Goal: Transaction & Acquisition: Book appointment/travel/reservation

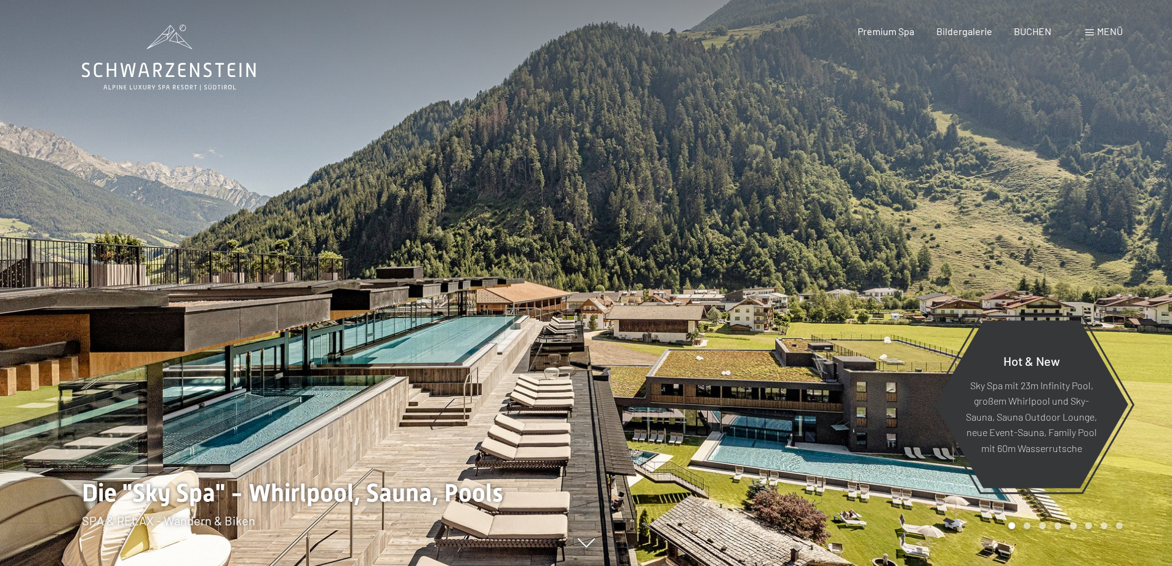
click at [1043, 33] on span "BUCHEN" at bounding box center [1033, 31] width 38 height 12
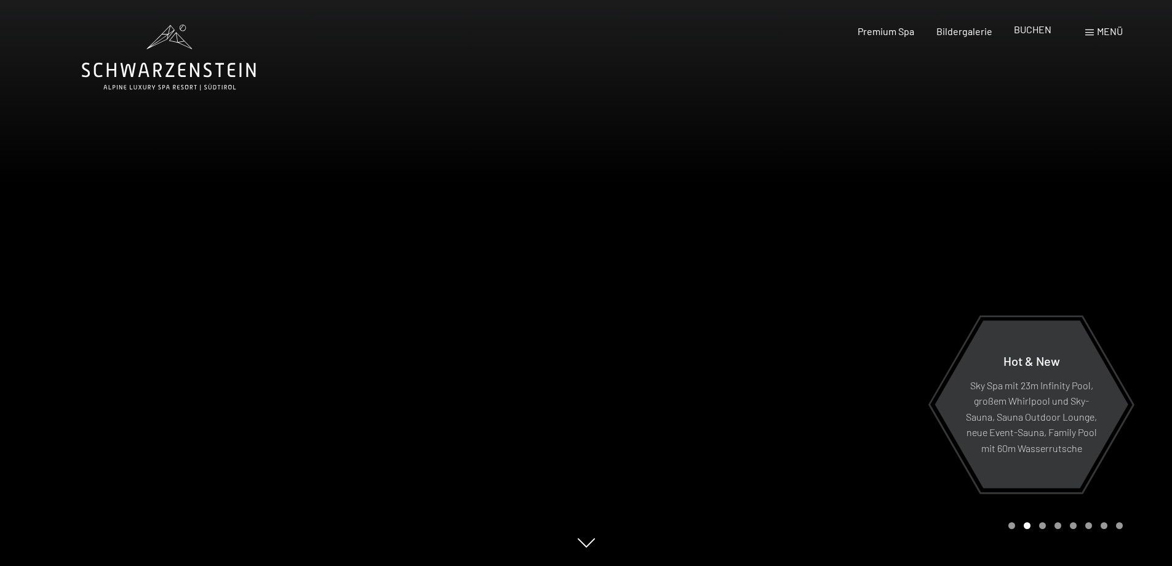
click at [1033, 30] on span "BUCHEN" at bounding box center [1033, 29] width 38 height 12
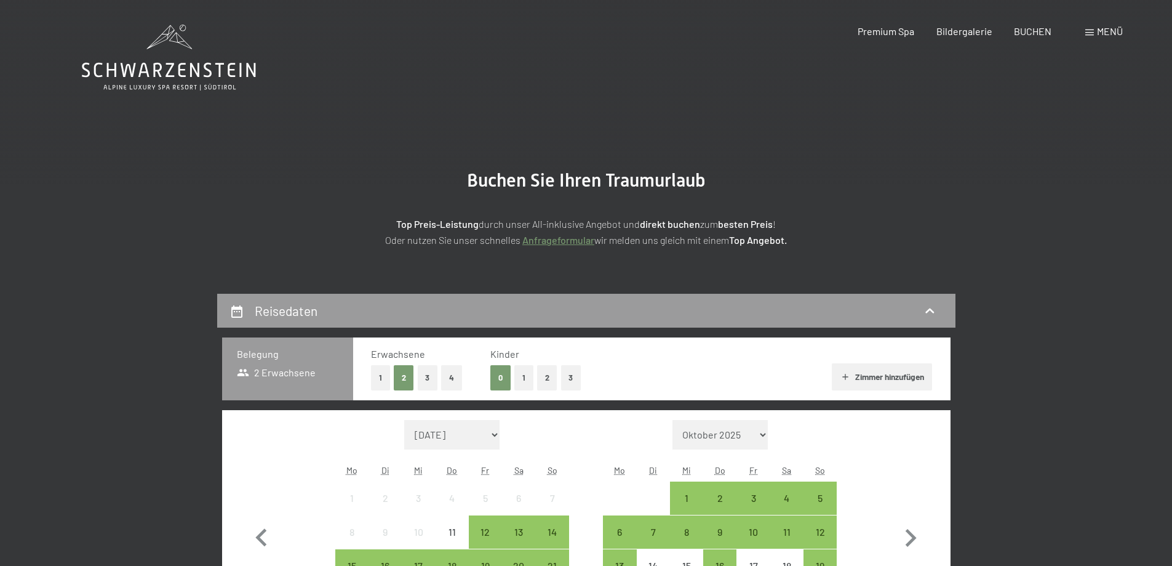
scroll to position [123, 0]
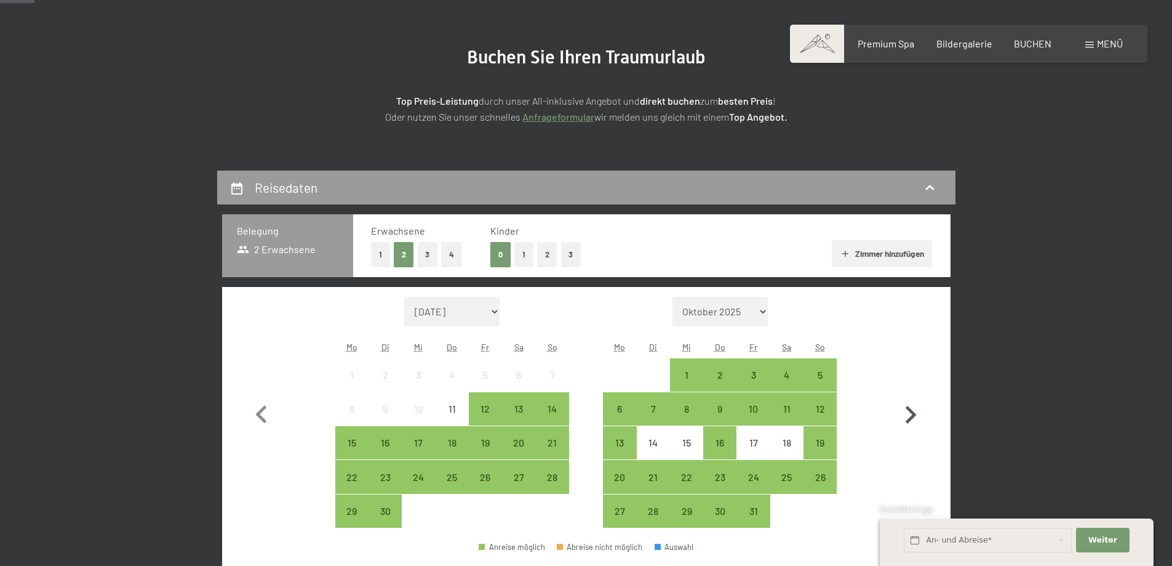
click at [908, 411] on icon "button" at bounding box center [911, 415] width 36 height 36
select select "2025-10-01"
select select "2025-11-01"
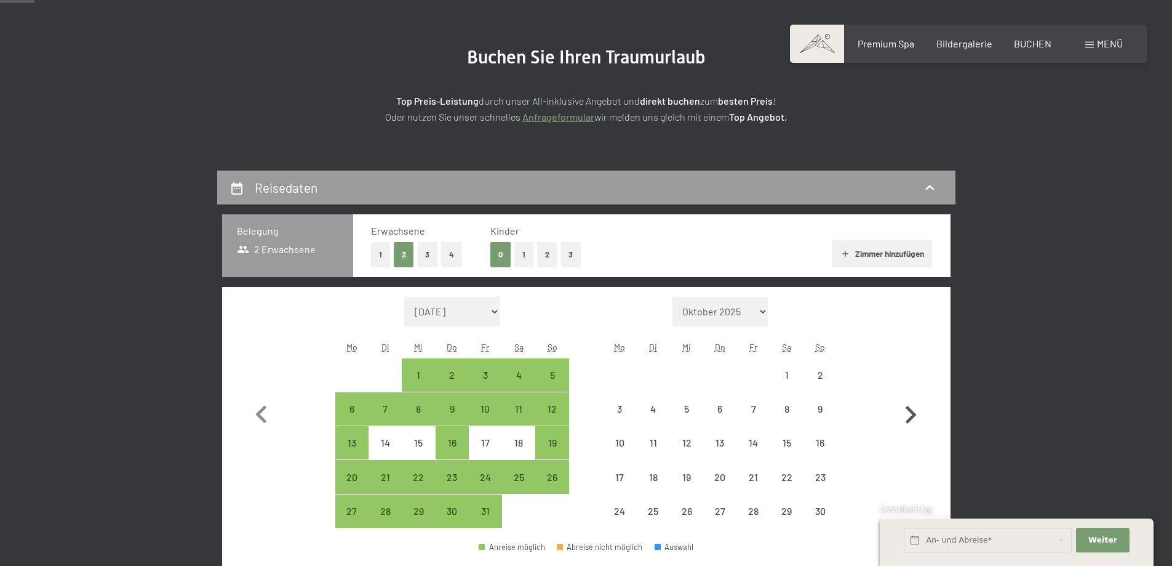
scroll to position [246, 0]
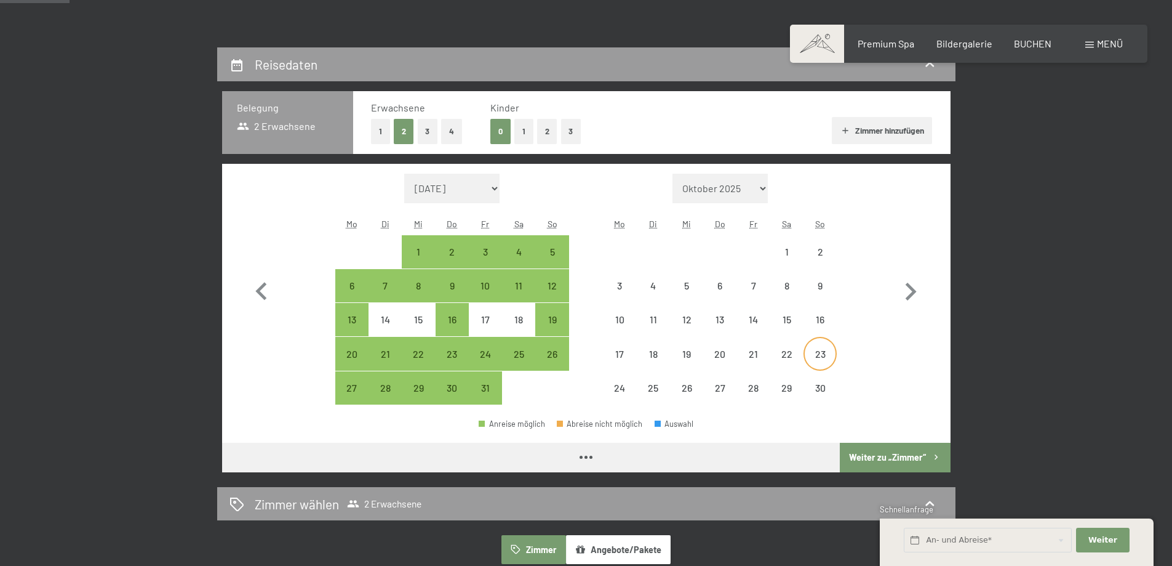
select select "2025-10-01"
select select "2025-11-01"
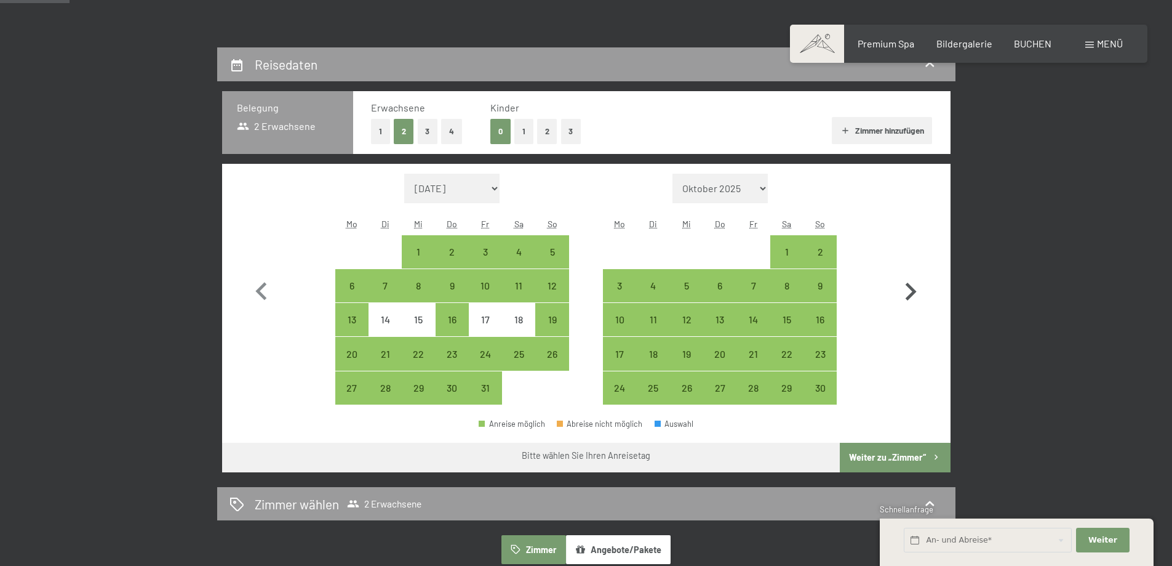
click at [903, 290] on icon "button" at bounding box center [911, 292] width 36 height 36
select select "[DATE]"
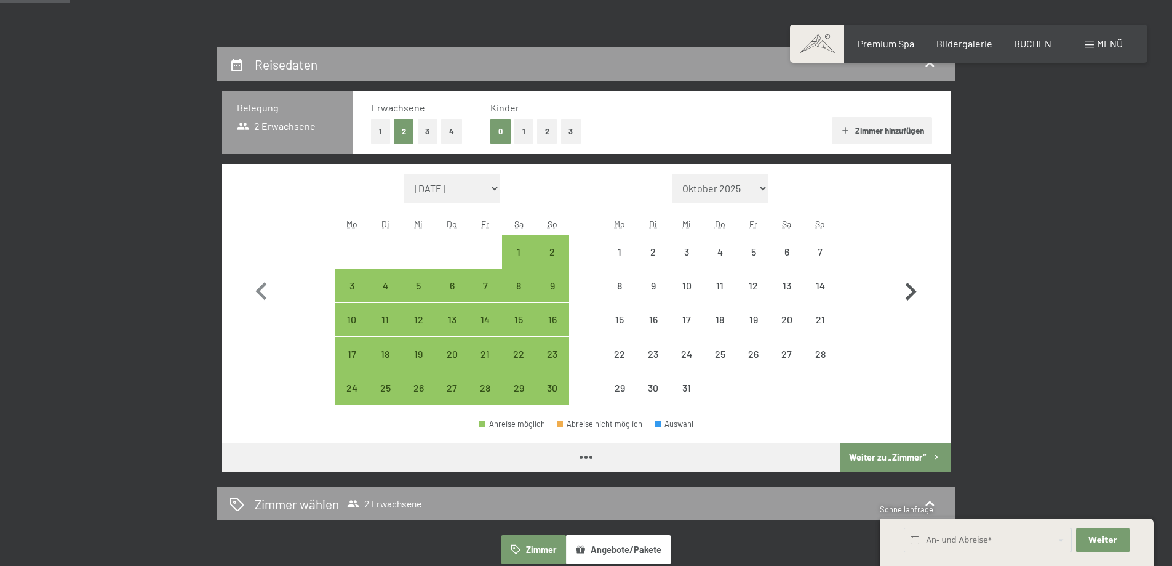
click at [903, 290] on icon "button" at bounding box center [911, 292] width 36 height 36
select select "[DATE]"
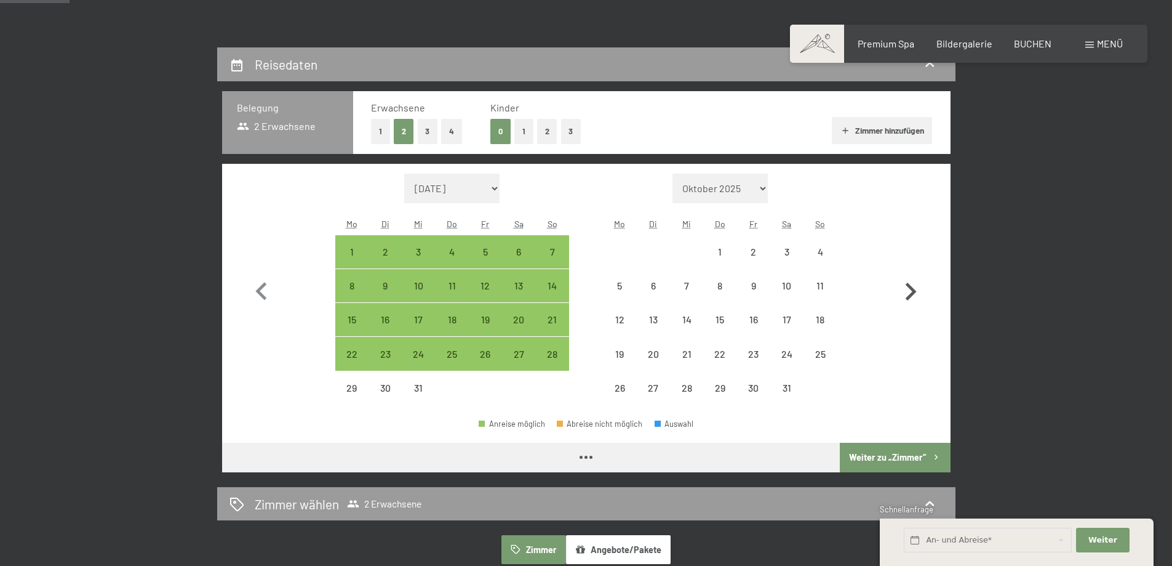
select select "[DATE]"
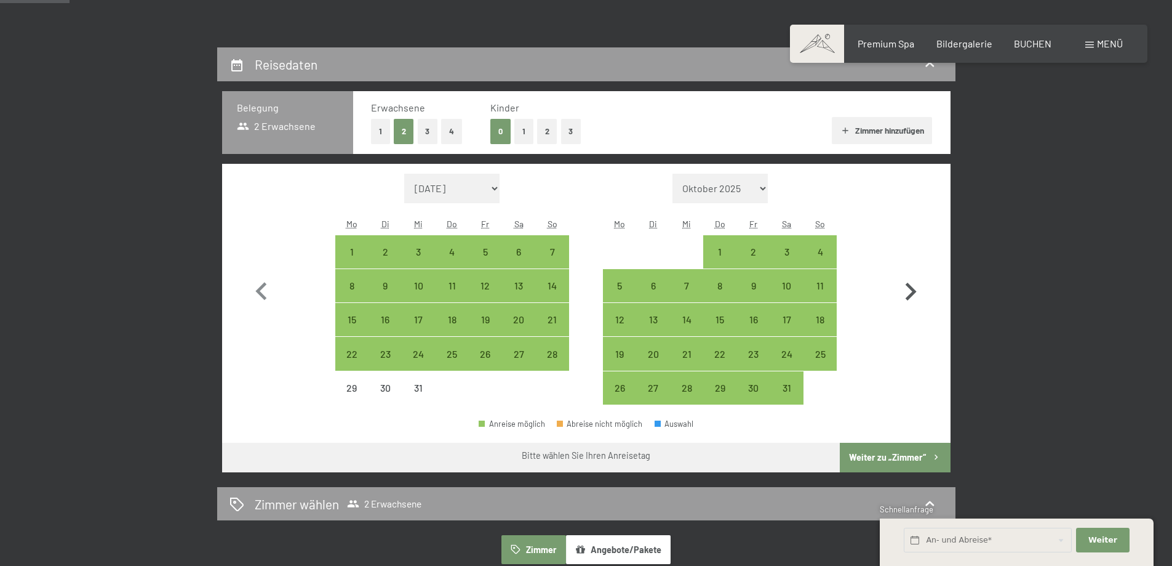
click at [903, 290] on icon "button" at bounding box center [911, 292] width 36 height 36
select select "[DATE]"
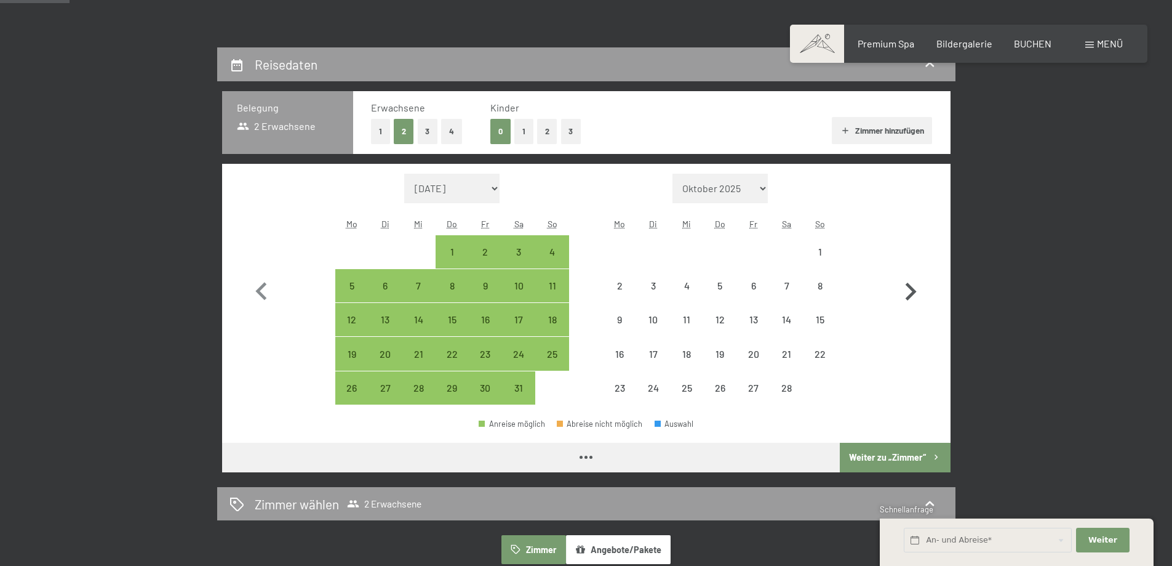
select select "[DATE]"
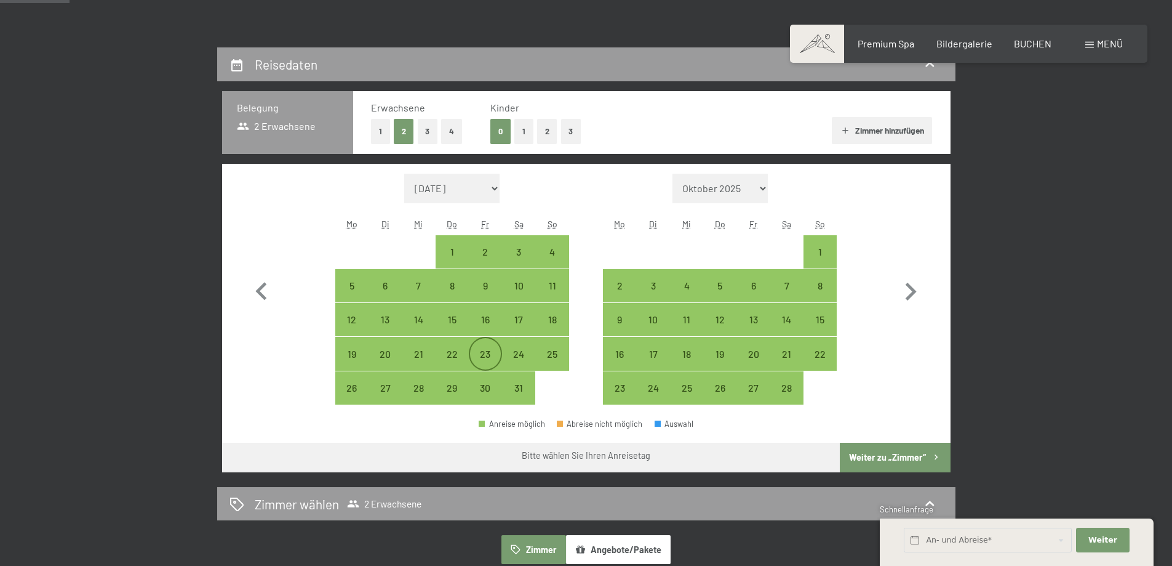
click at [490, 350] on div "23" at bounding box center [485, 364] width 31 height 31
select select "[DATE]"
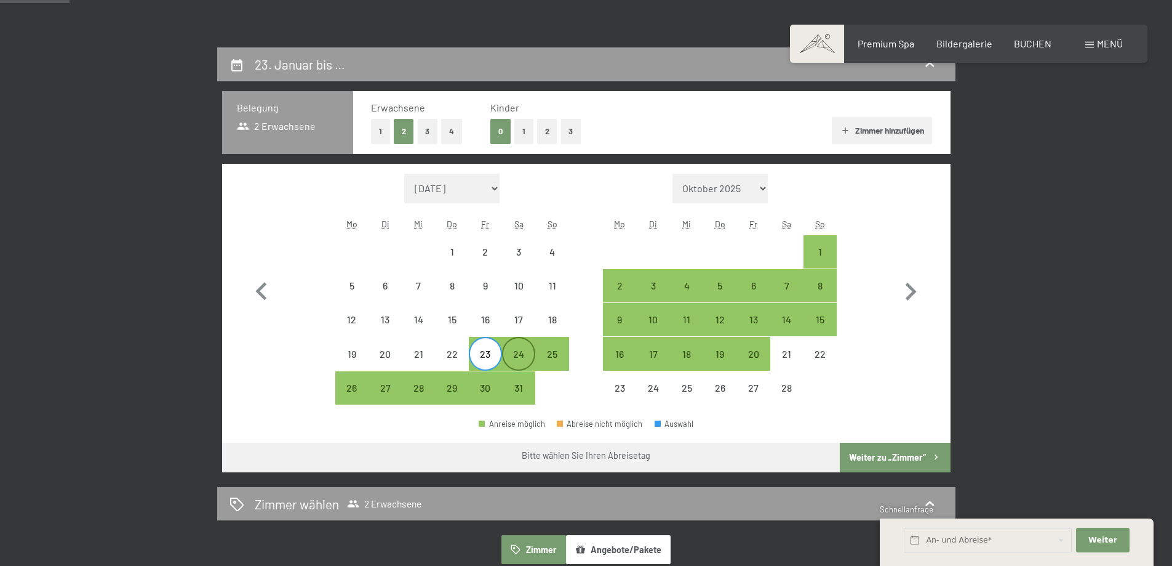
click at [522, 356] on div "24" at bounding box center [518, 364] width 31 height 31
select select "[DATE]"
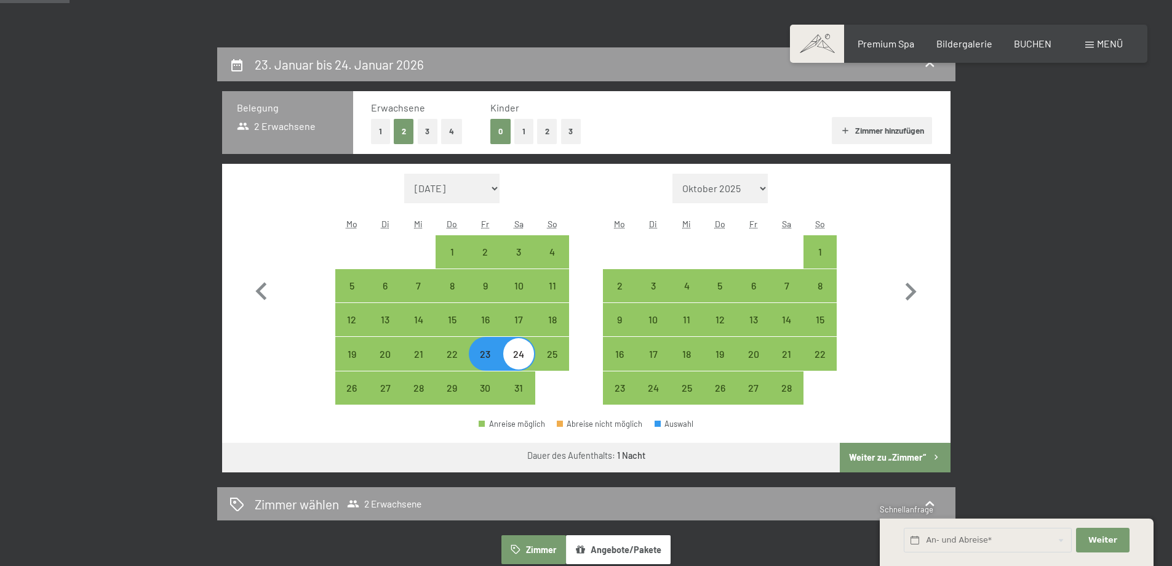
click at [932, 466] on button "Weiter zu „Zimmer“" at bounding box center [895, 457] width 110 height 30
select select "[DATE]"
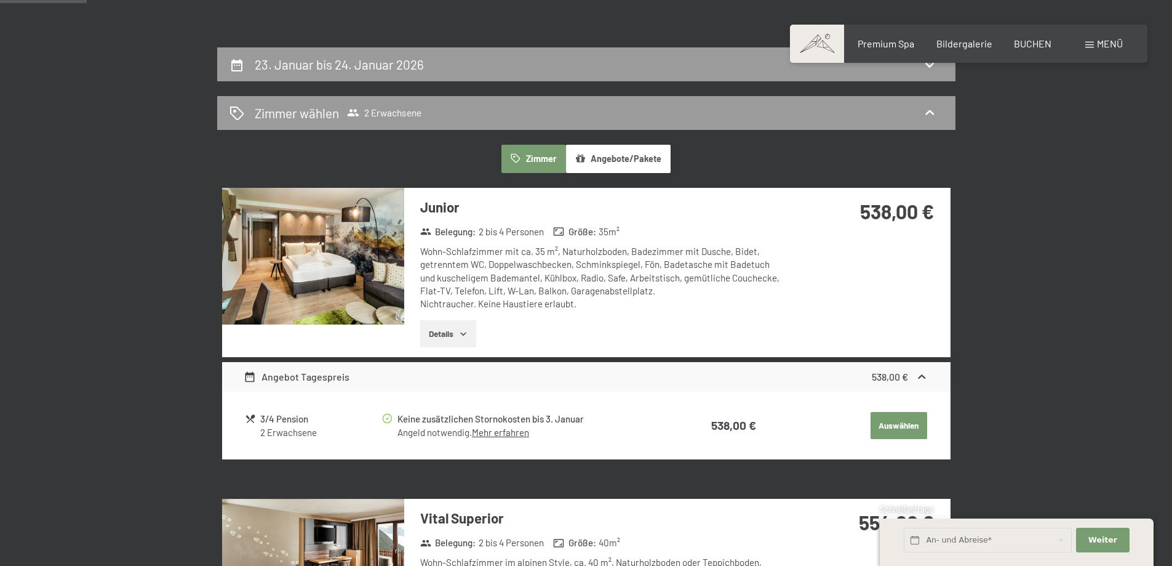
scroll to position [294, 0]
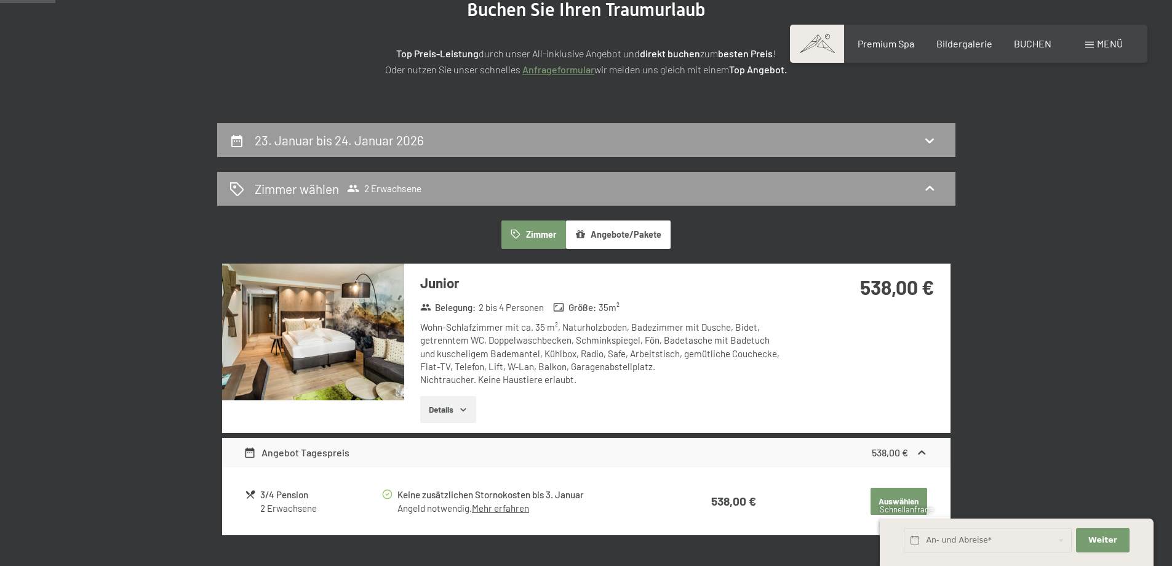
click at [545, 139] on div "23. Januar bis 24. Januar 2026" at bounding box center [587, 140] width 714 height 18
select select "[DATE]"
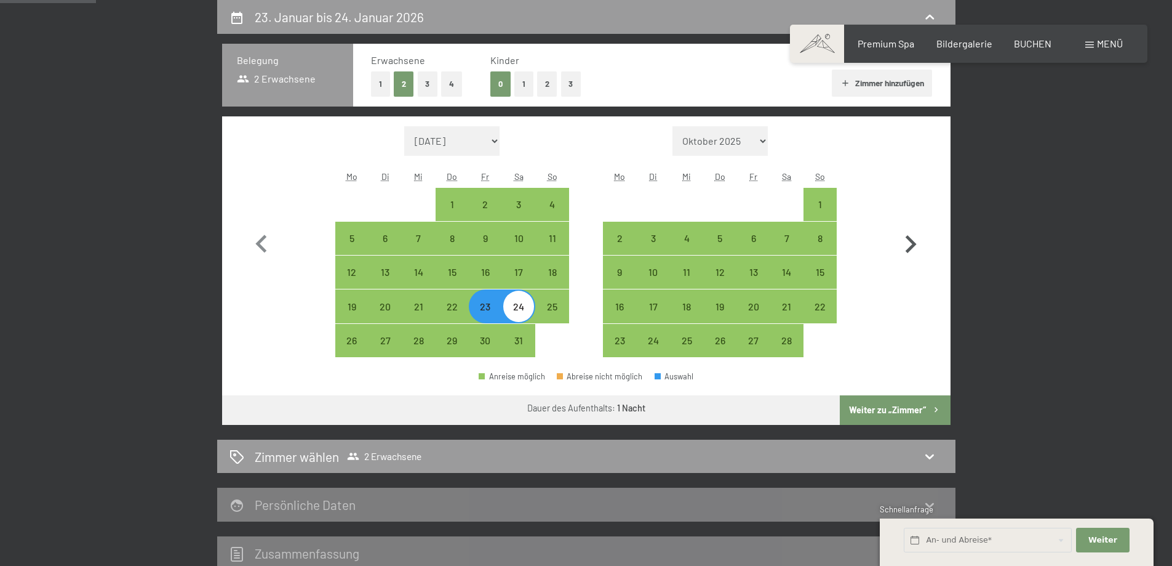
click at [904, 234] on icon "button" at bounding box center [911, 244] width 36 height 36
select select "[DATE]"
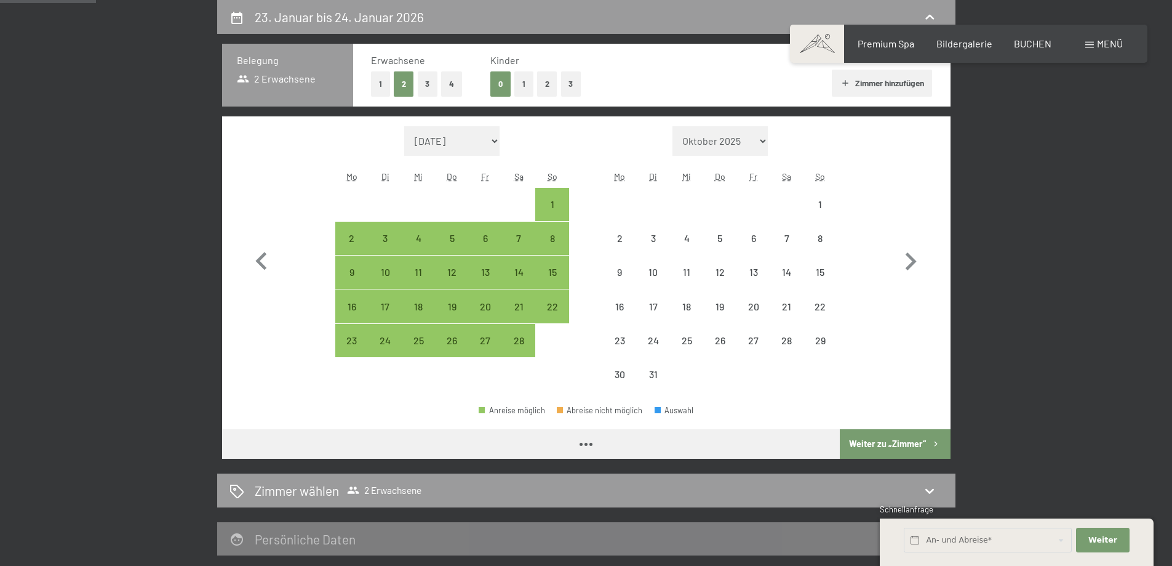
select select "[DATE]"
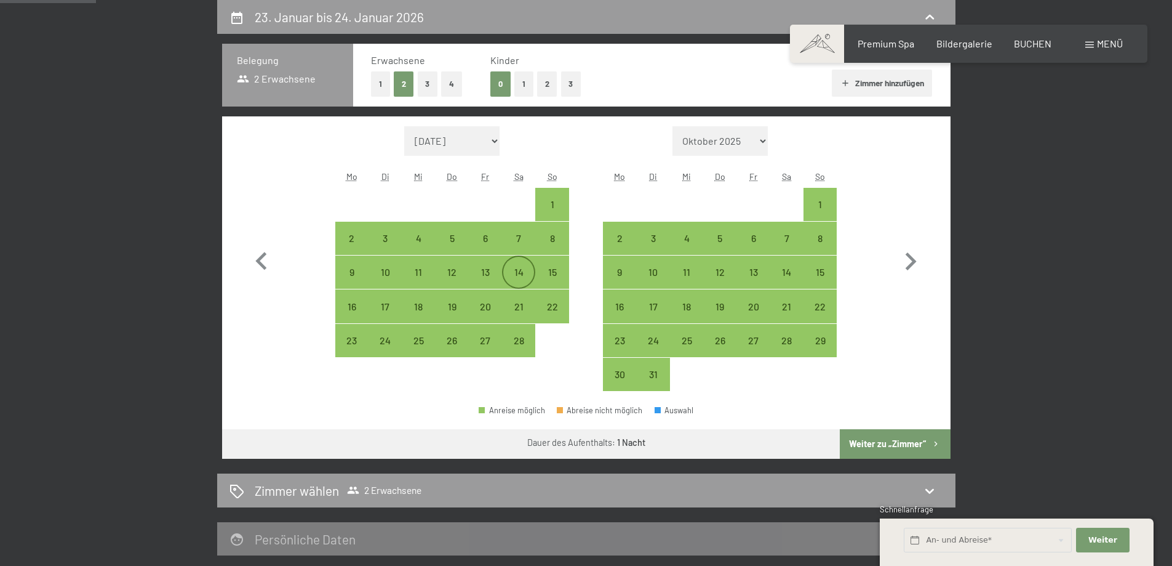
click at [514, 271] on div "14" at bounding box center [518, 282] width 31 height 31
select select "[DATE]"
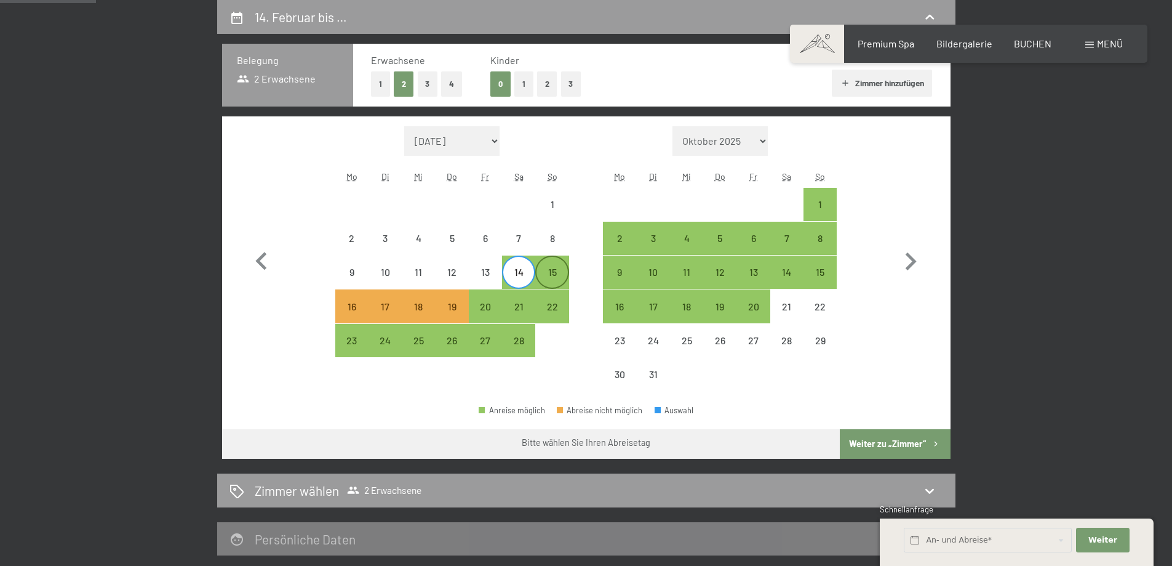
click at [550, 273] on div "15" at bounding box center [552, 282] width 31 height 31
select select "[DATE]"
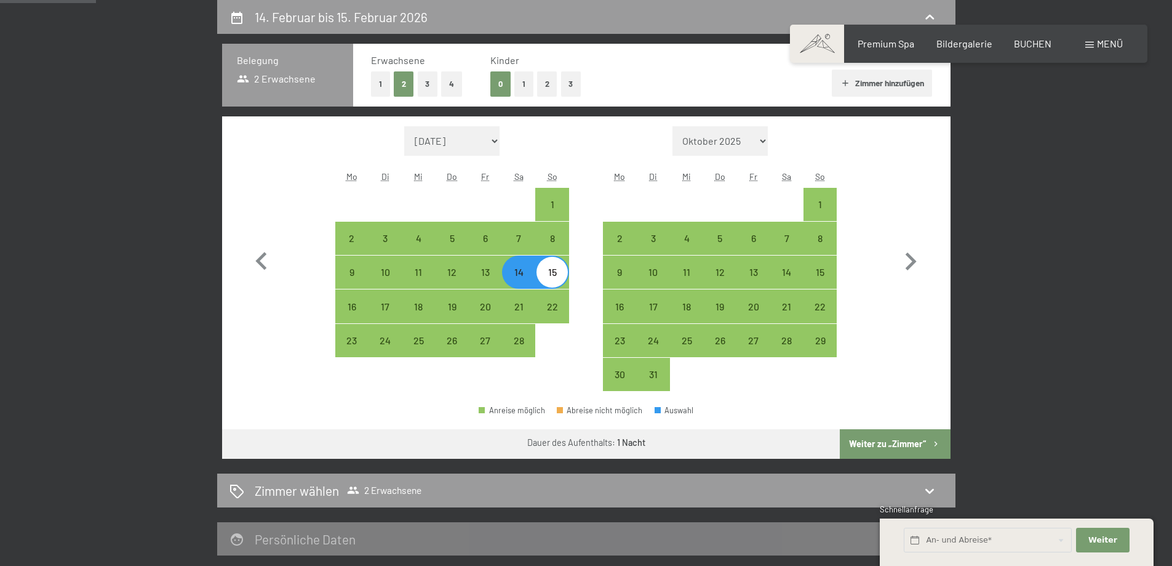
click at [881, 431] on button "Weiter zu „Zimmer“" at bounding box center [895, 444] width 110 height 30
select select "[DATE]"
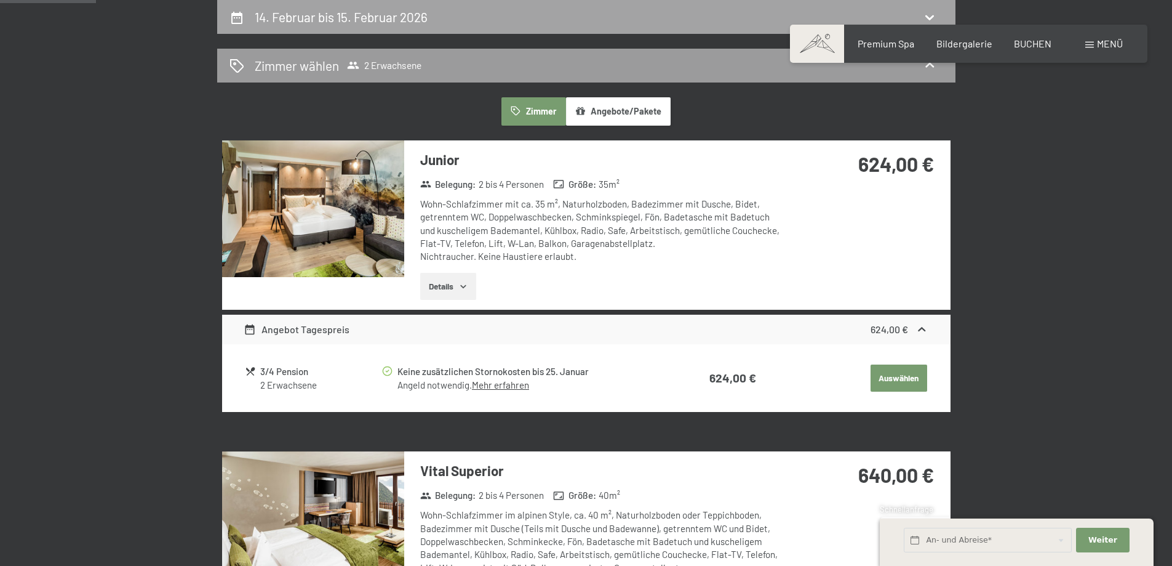
click at [392, 15] on h2 "14. Februar bis 15. Februar 2026" at bounding box center [341, 16] width 173 height 15
select select "[DATE]"
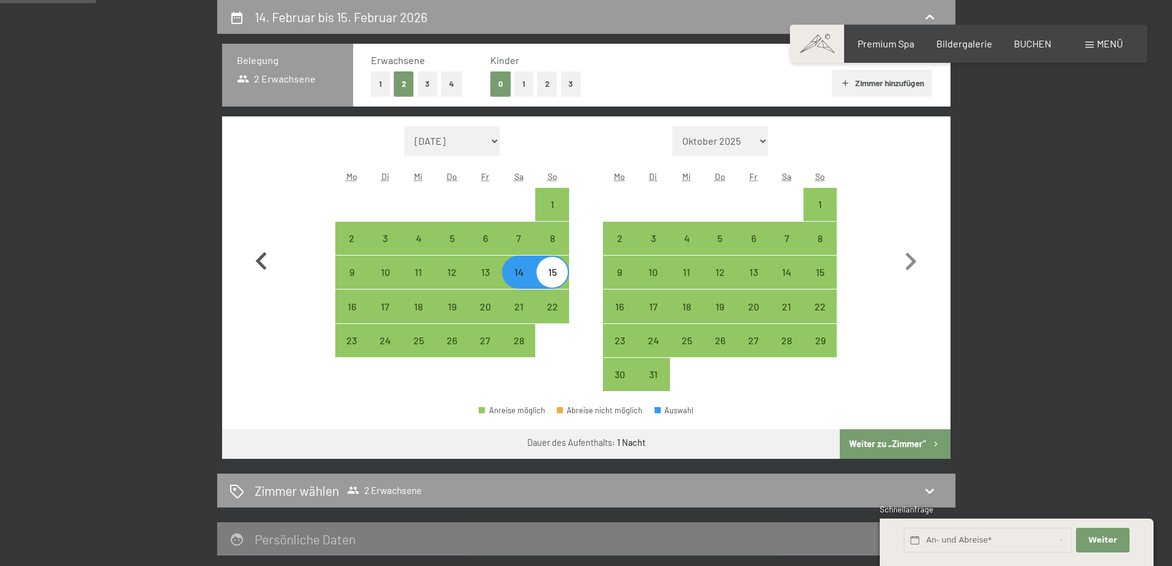
click at [252, 251] on icon "button" at bounding box center [262, 262] width 36 height 36
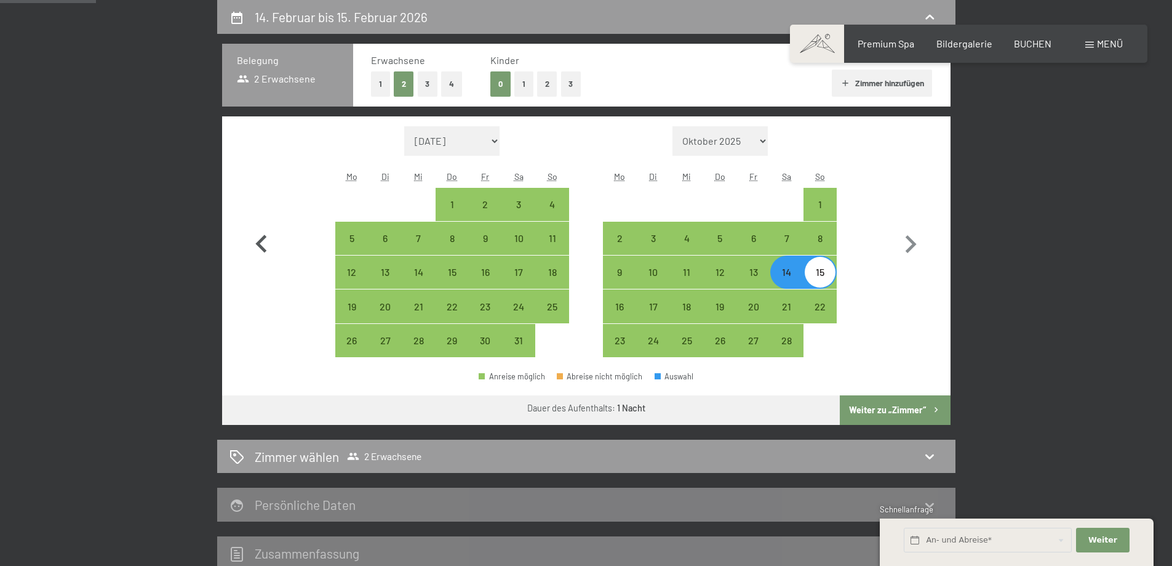
click at [252, 251] on icon "button" at bounding box center [262, 244] width 36 height 36
select select "[DATE]"
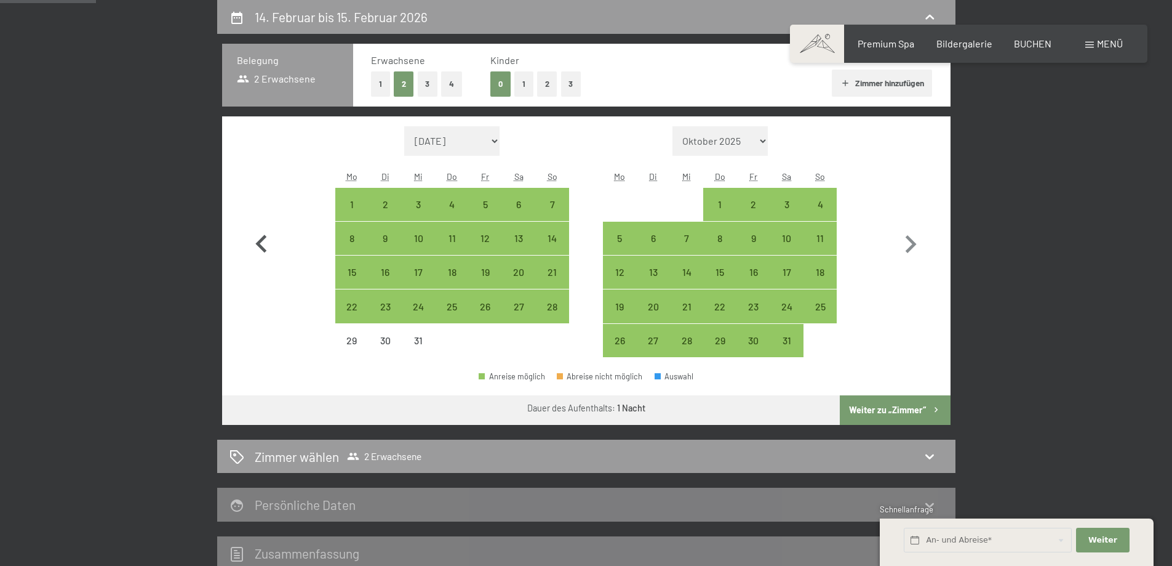
click at [267, 250] on icon "button" at bounding box center [262, 244] width 36 height 36
select select "[DATE]"
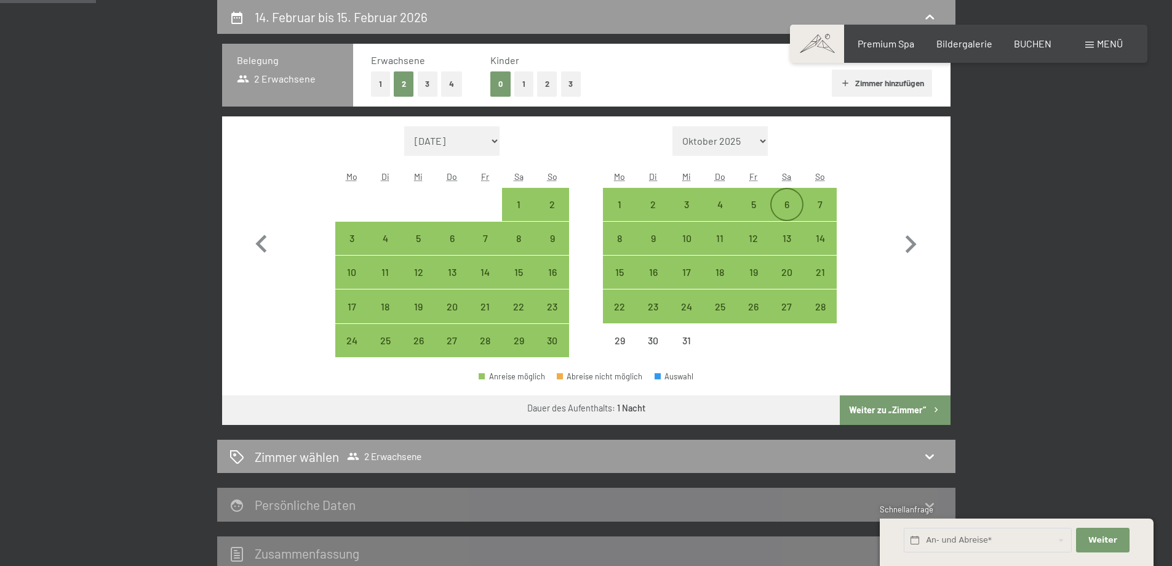
click at [784, 201] on div "6" at bounding box center [787, 214] width 31 height 31
select select "[DATE]"
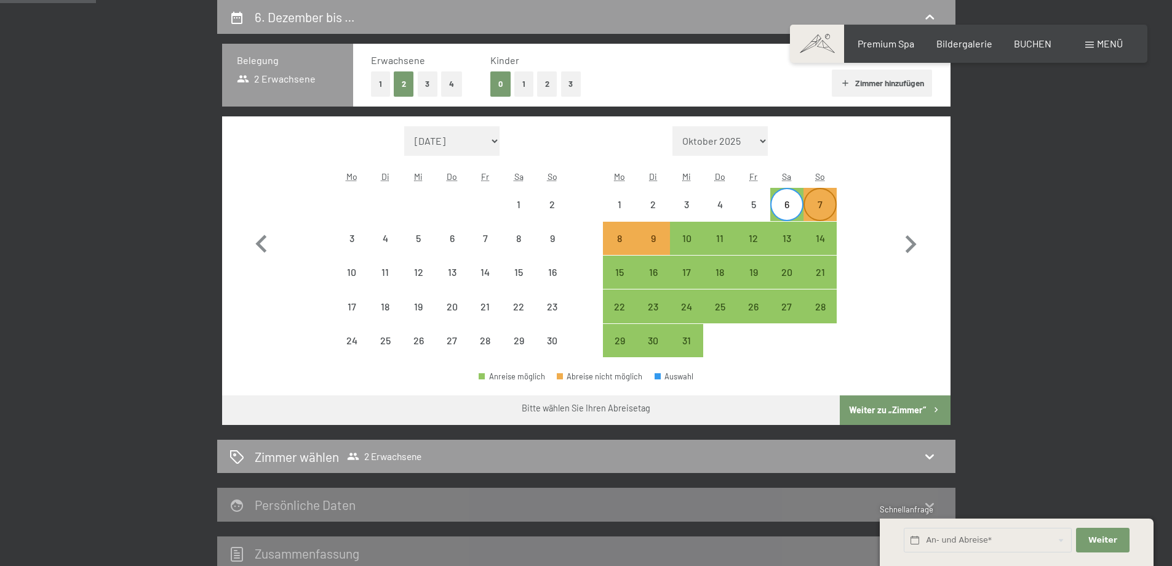
click at [826, 207] on div "7" at bounding box center [820, 214] width 31 height 31
select select "[DATE]"
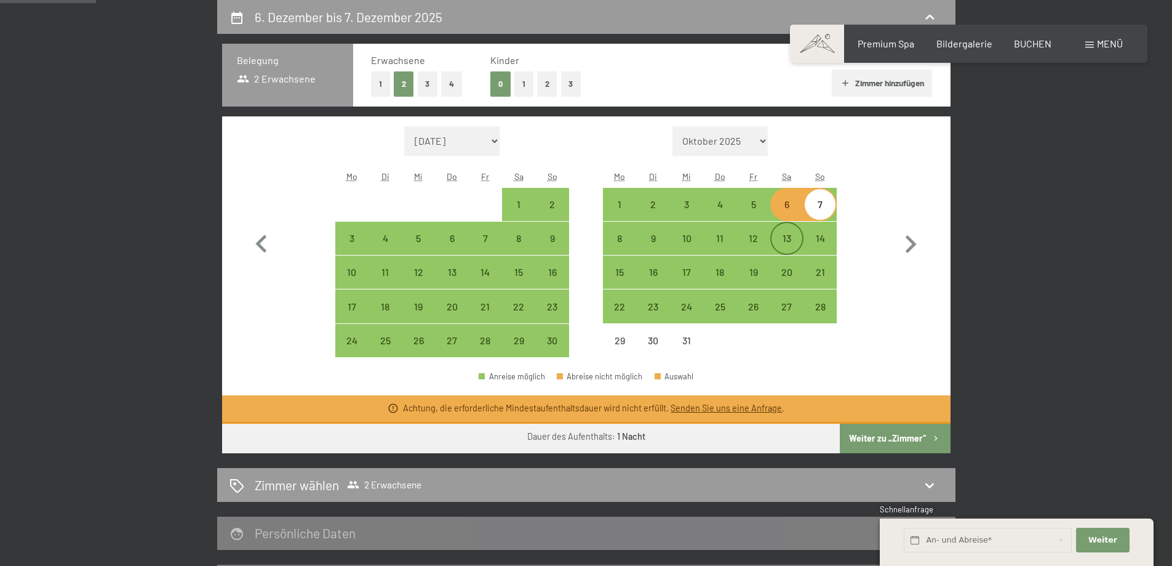
click at [781, 244] on div "13" at bounding box center [787, 248] width 31 height 31
select select "[DATE]"
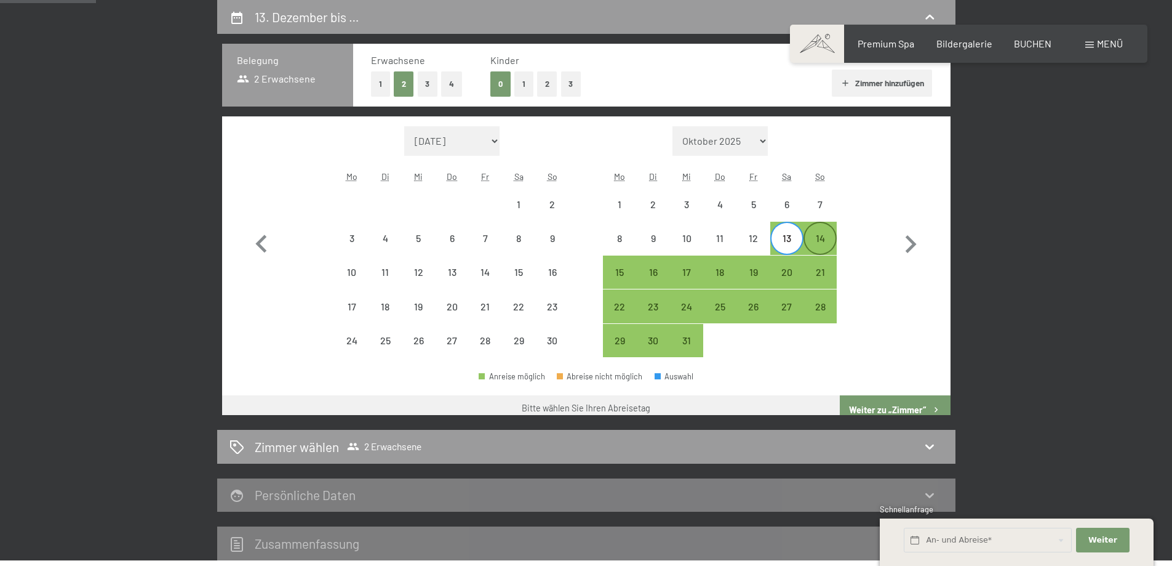
click at [827, 244] on div "14" at bounding box center [820, 248] width 31 height 31
select select "[DATE]"
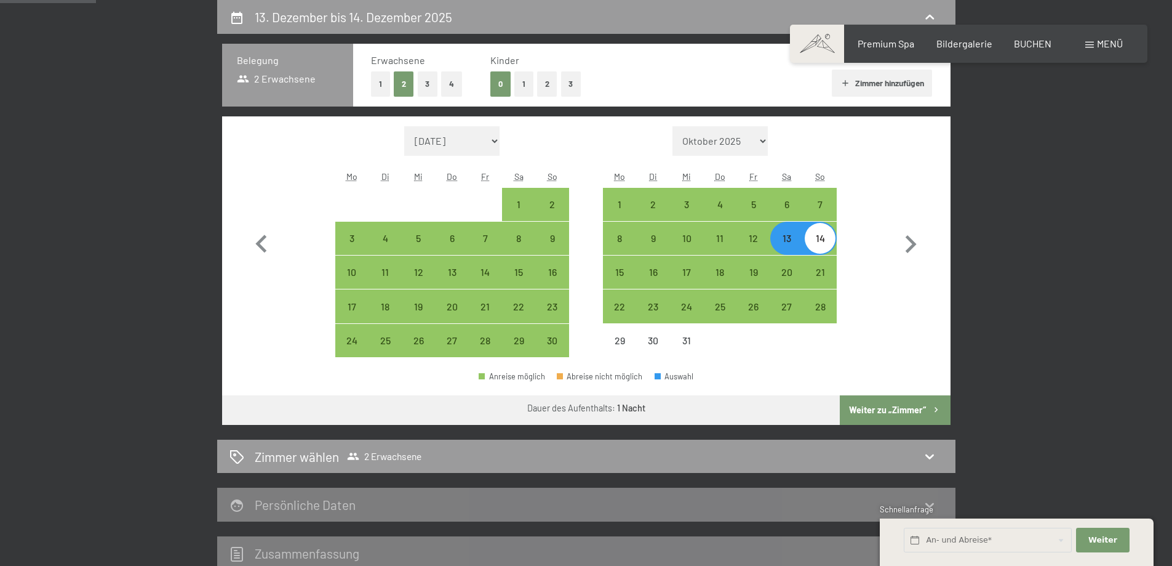
click at [885, 418] on button "Weiter zu „Zimmer“" at bounding box center [895, 410] width 110 height 30
select select "[DATE]"
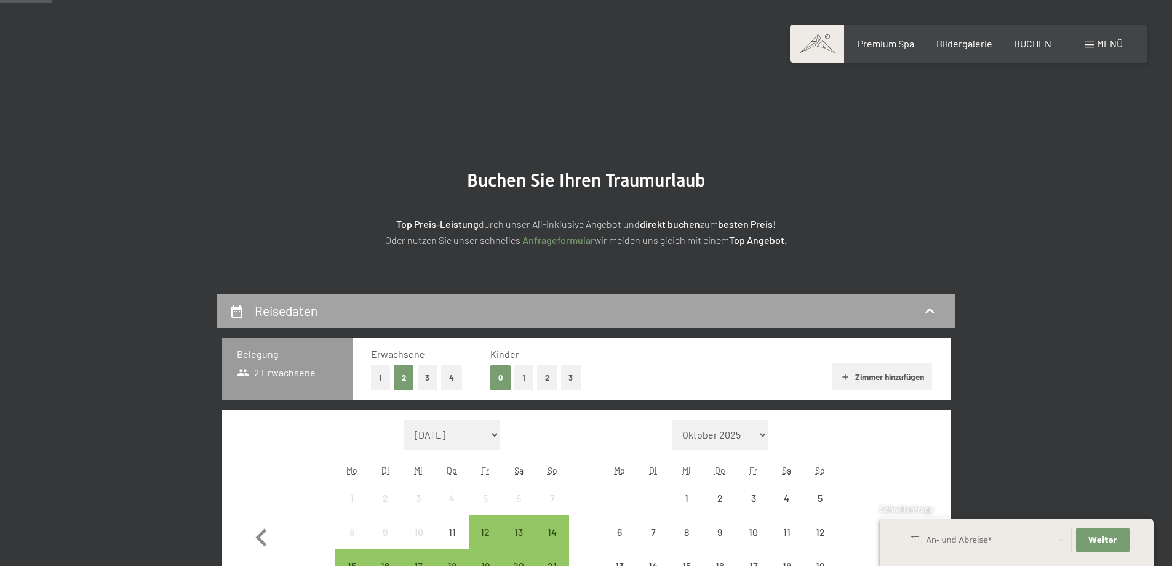
scroll to position [246, 0]
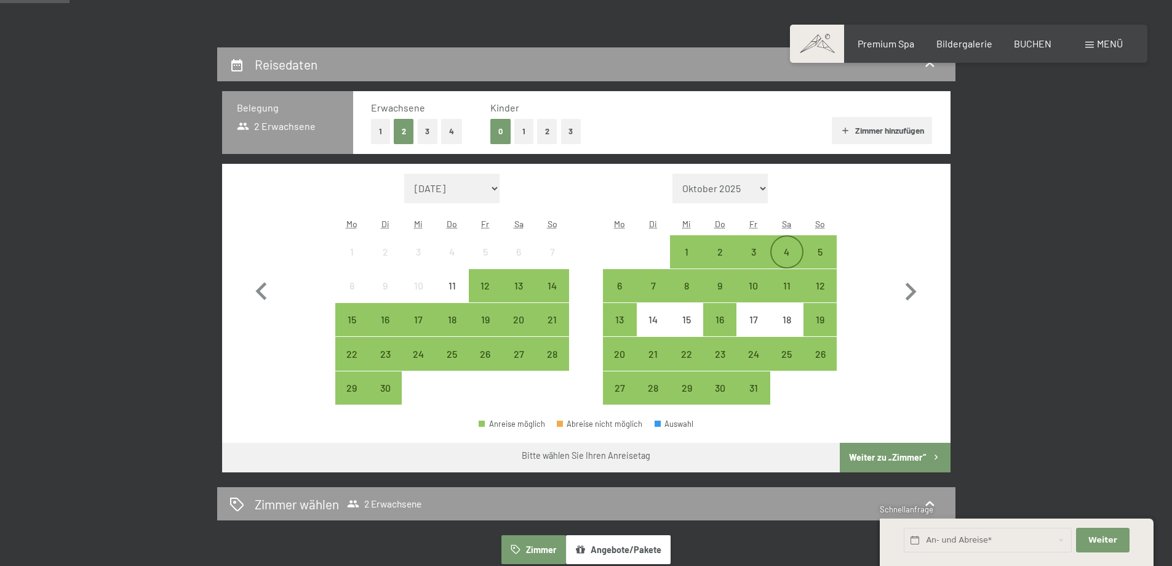
click at [780, 254] on div "4" at bounding box center [787, 262] width 31 height 31
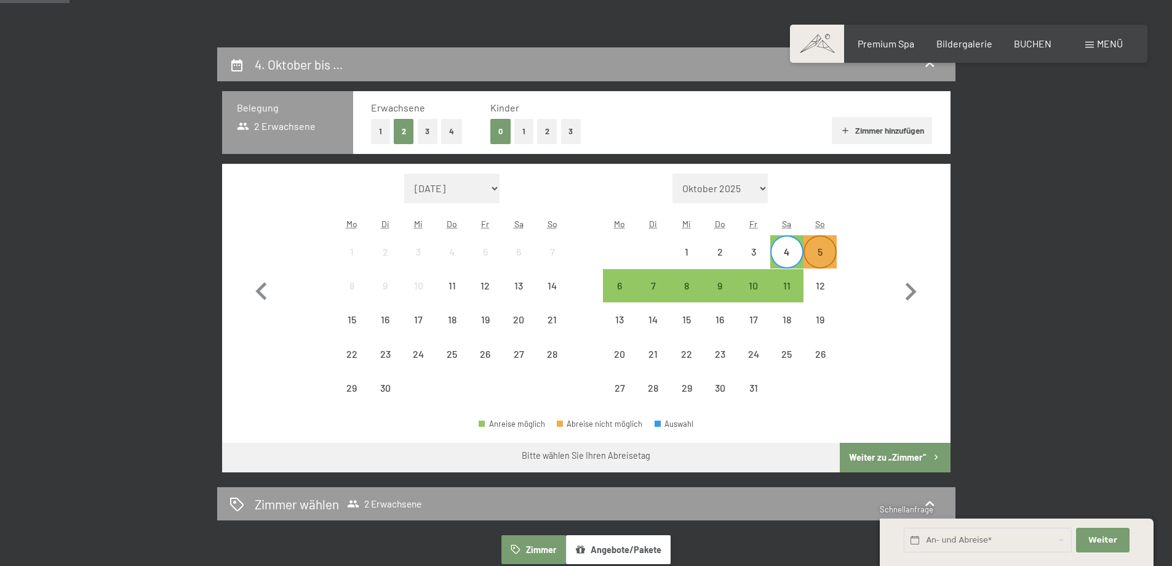
click at [818, 253] on div "5" at bounding box center [820, 262] width 31 height 31
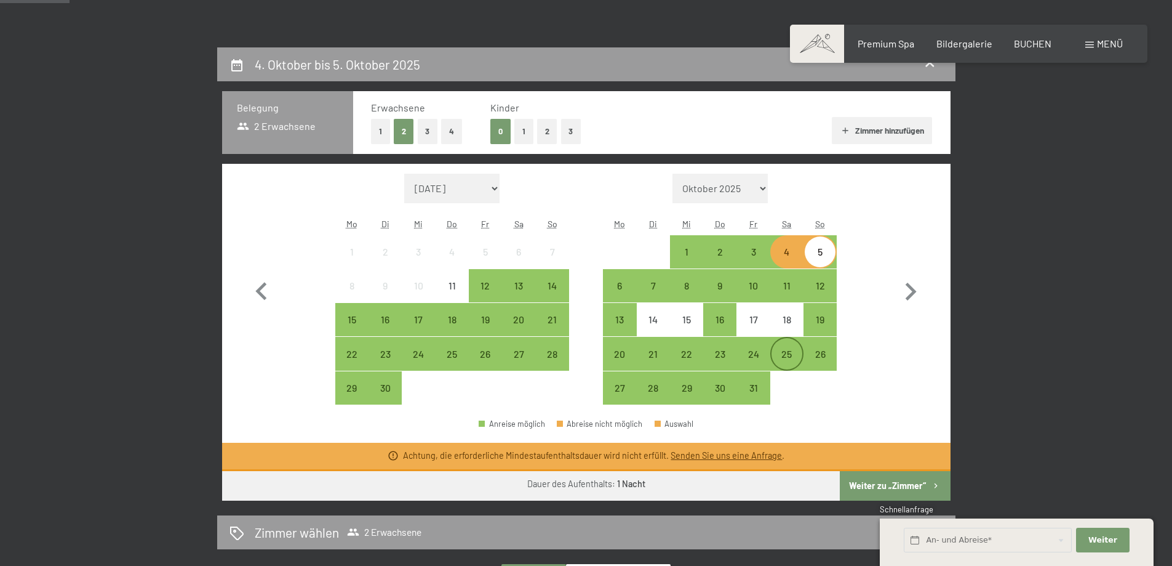
click at [780, 365] on div "25" at bounding box center [787, 364] width 31 height 31
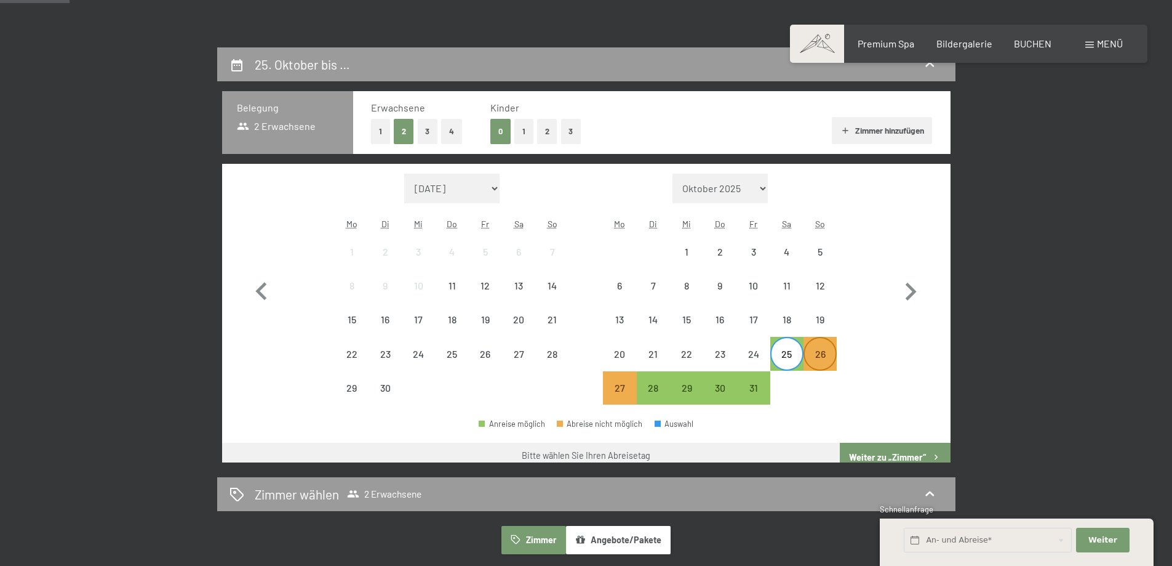
click at [808, 359] on div "26" at bounding box center [820, 364] width 31 height 31
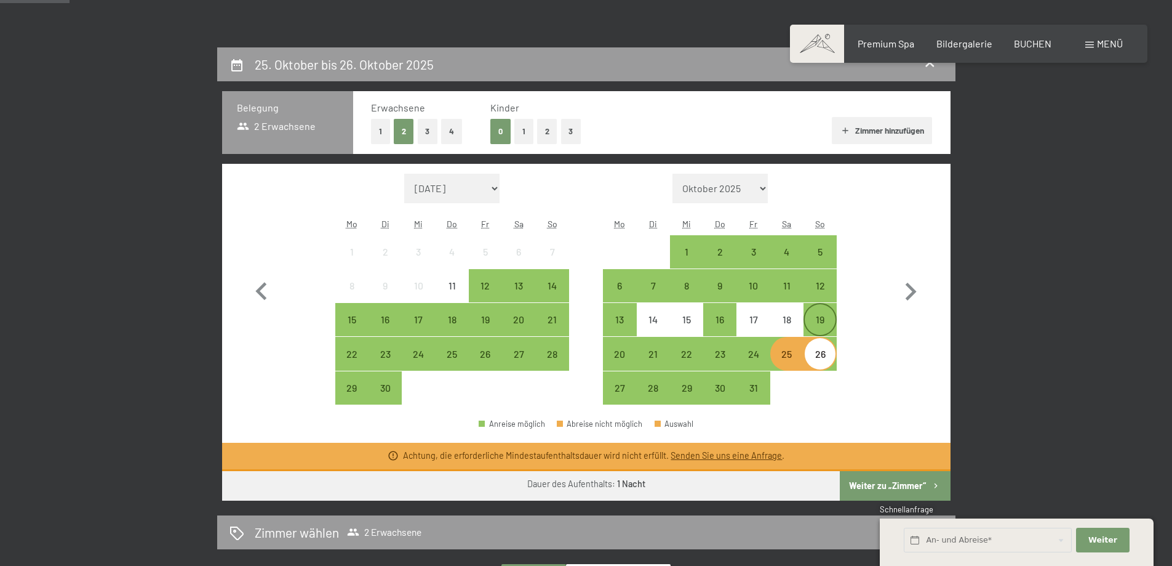
click at [807, 322] on div "19" at bounding box center [820, 329] width 31 height 31
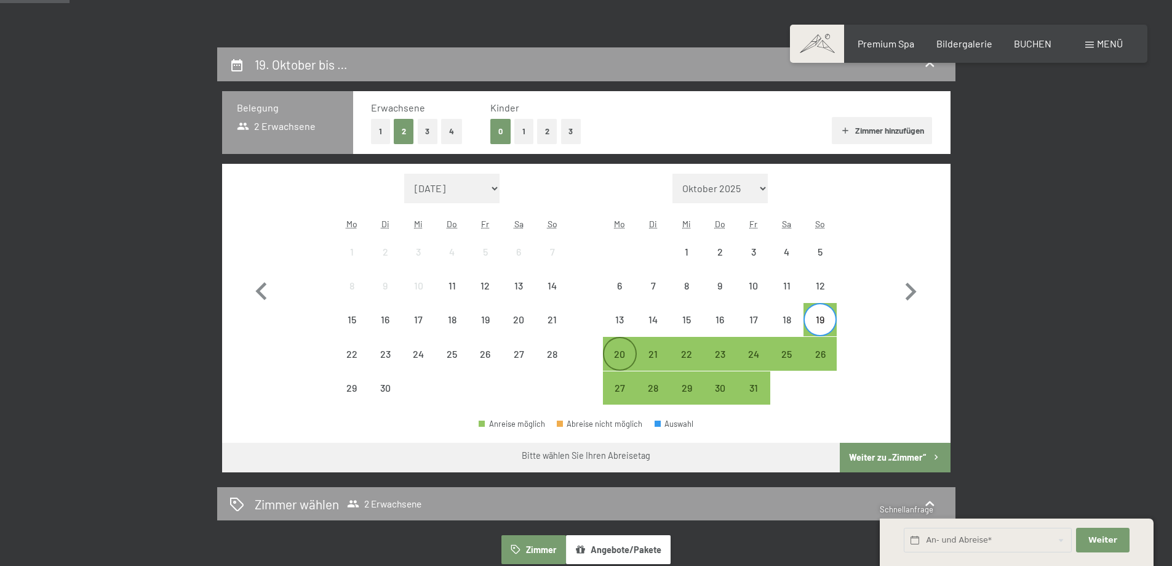
click at [617, 351] on div "20" at bounding box center [619, 364] width 31 height 31
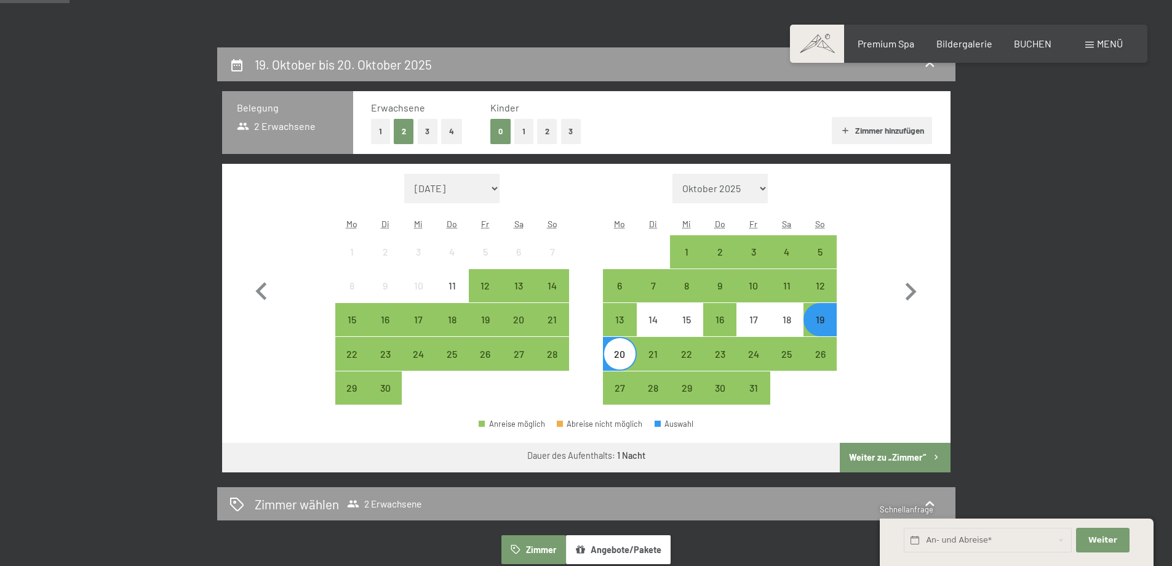
click at [866, 448] on button "Weiter zu „Zimmer“" at bounding box center [895, 457] width 110 height 30
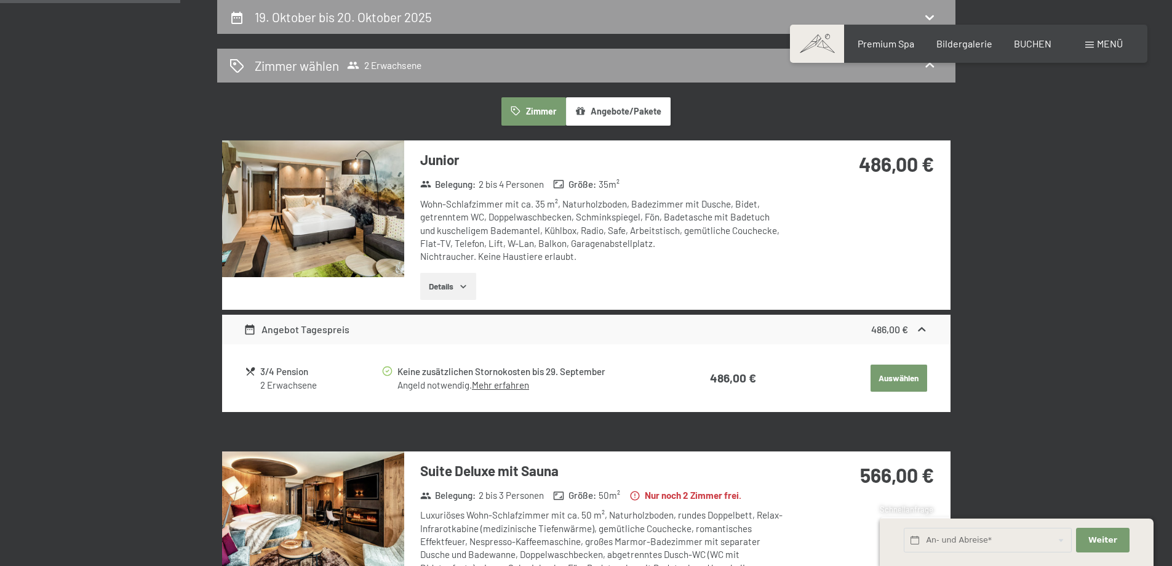
scroll to position [170, 0]
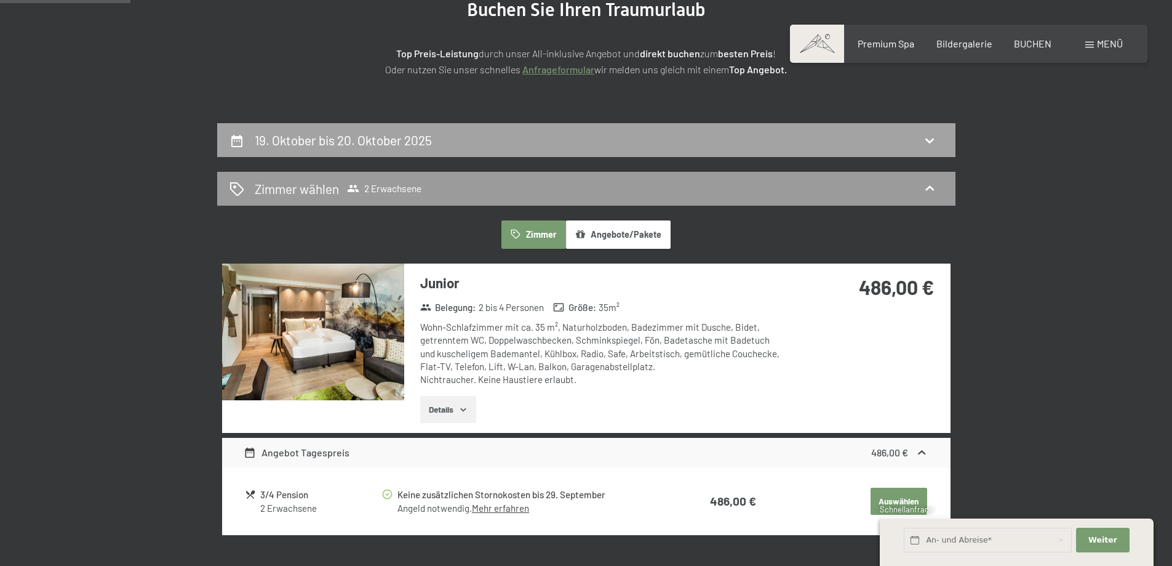
click at [513, 135] on div "19. Oktober bis 20. Oktober 2025" at bounding box center [587, 140] width 714 height 18
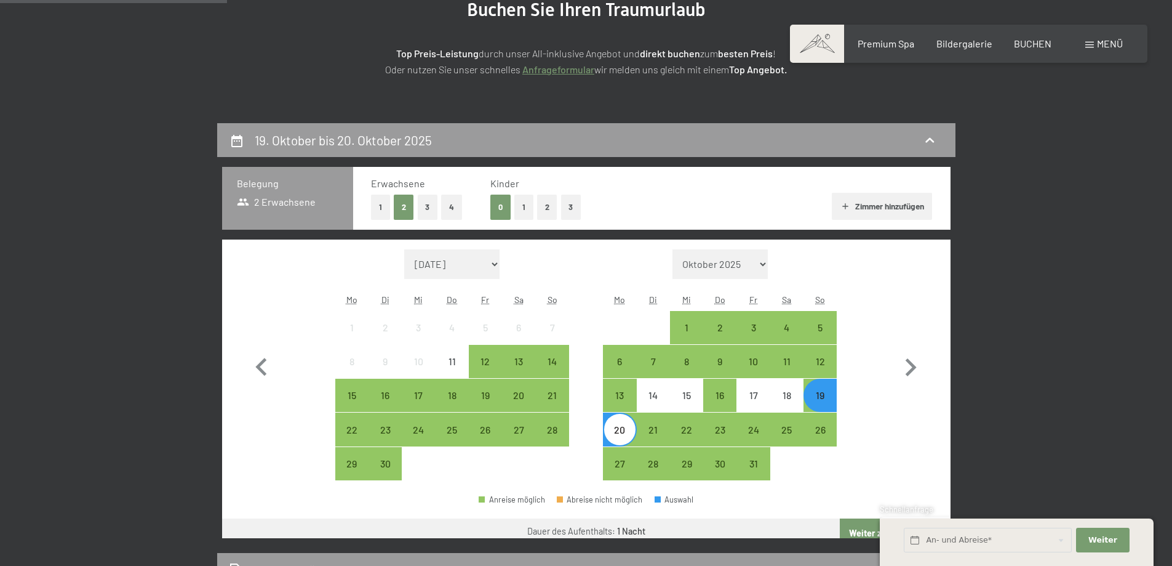
scroll to position [294, 0]
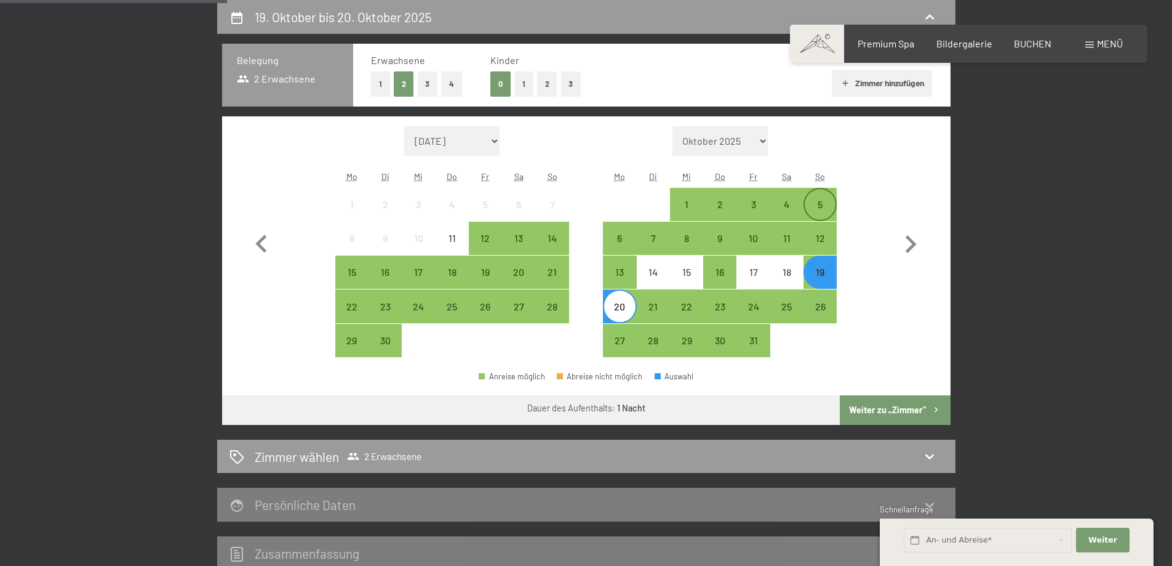
click at [809, 209] on div "5" at bounding box center [820, 214] width 31 height 31
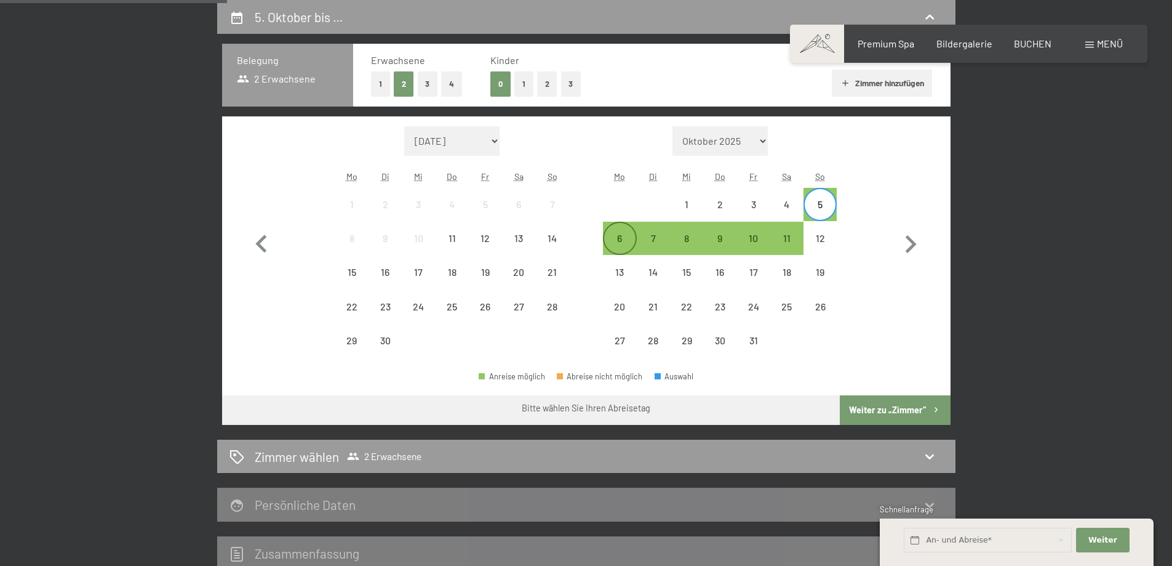
click at [616, 237] on div "6" at bounding box center [619, 248] width 31 height 31
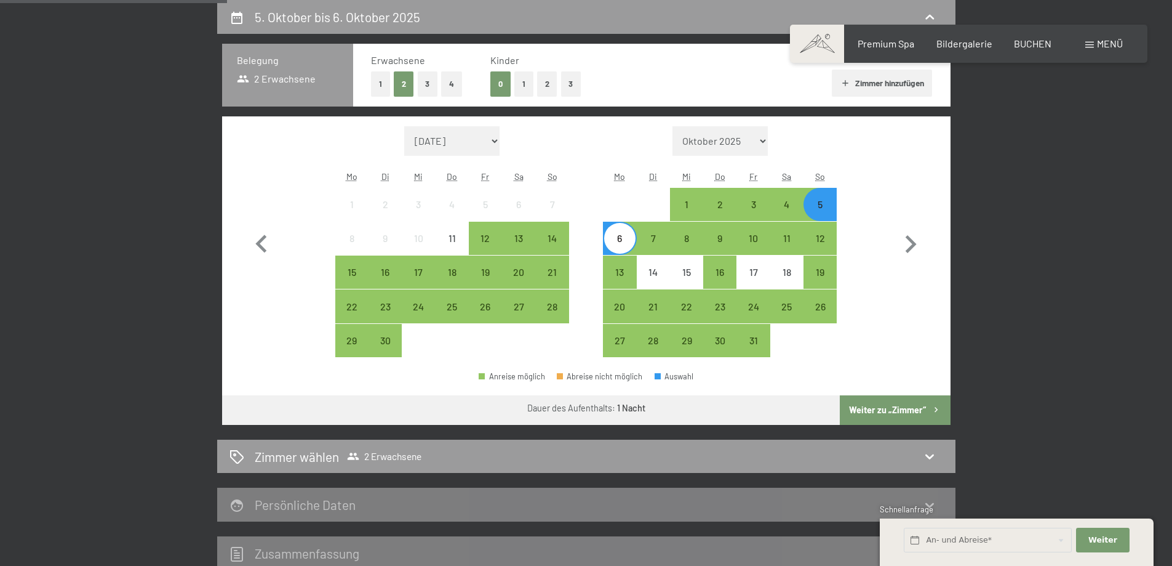
click at [871, 398] on button "Weiter zu „Zimmer“" at bounding box center [895, 410] width 110 height 30
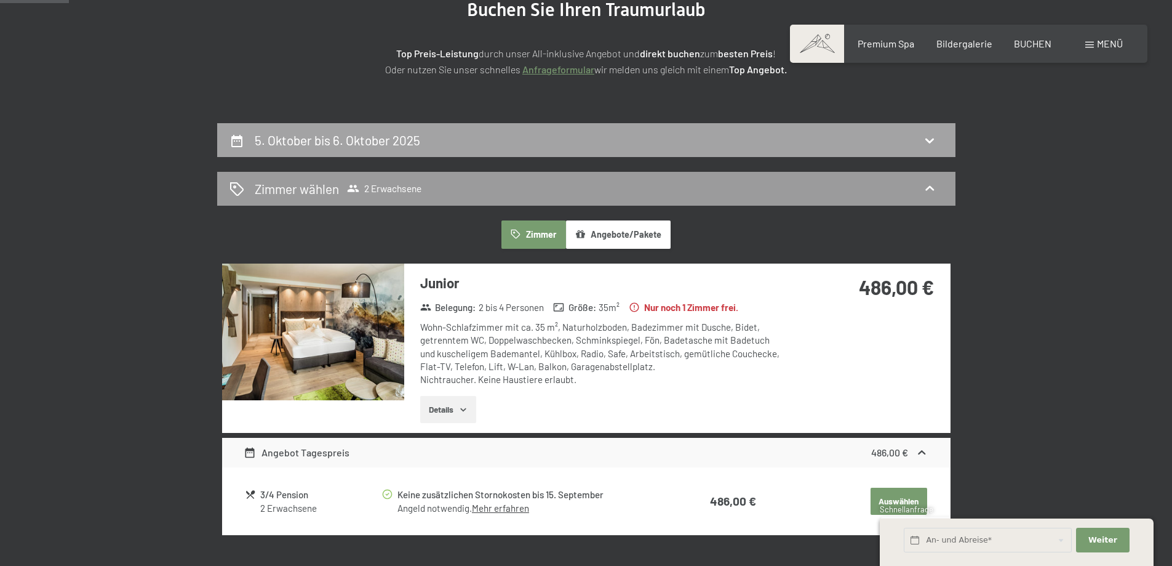
click at [468, 140] on div "5. Oktober bis 6. Oktober 2025" at bounding box center [587, 140] width 714 height 18
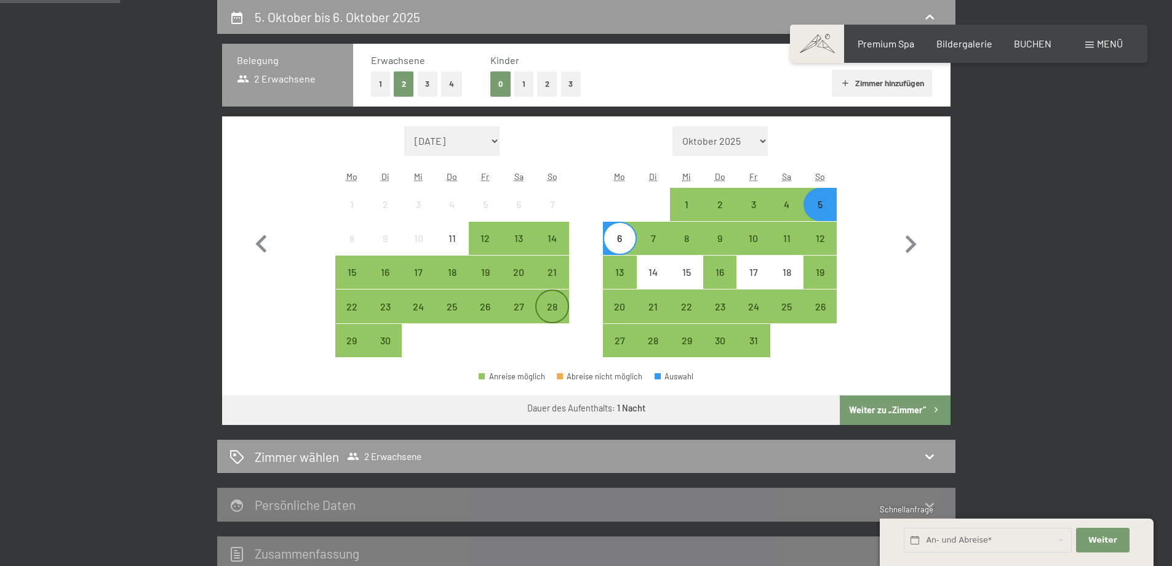
click at [548, 306] on div "28" at bounding box center [552, 317] width 31 height 31
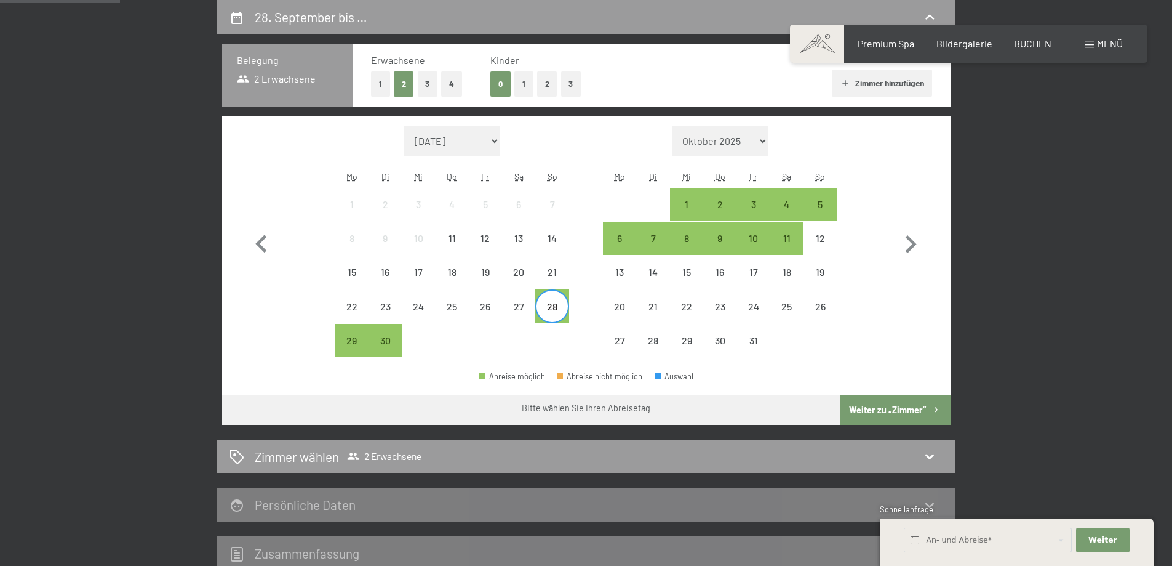
click at [335, 339] on div "29" at bounding box center [351, 340] width 33 height 33
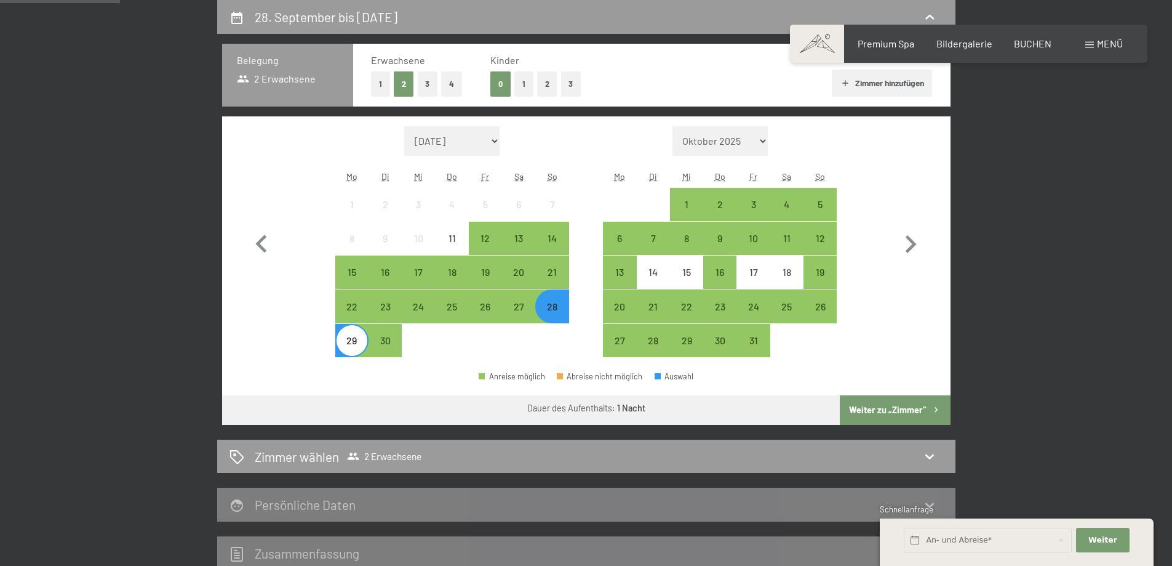
click at [883, 408] on button "Weiter zu „Zimmer“" at bounding box center [895, 410] width 110 height 30
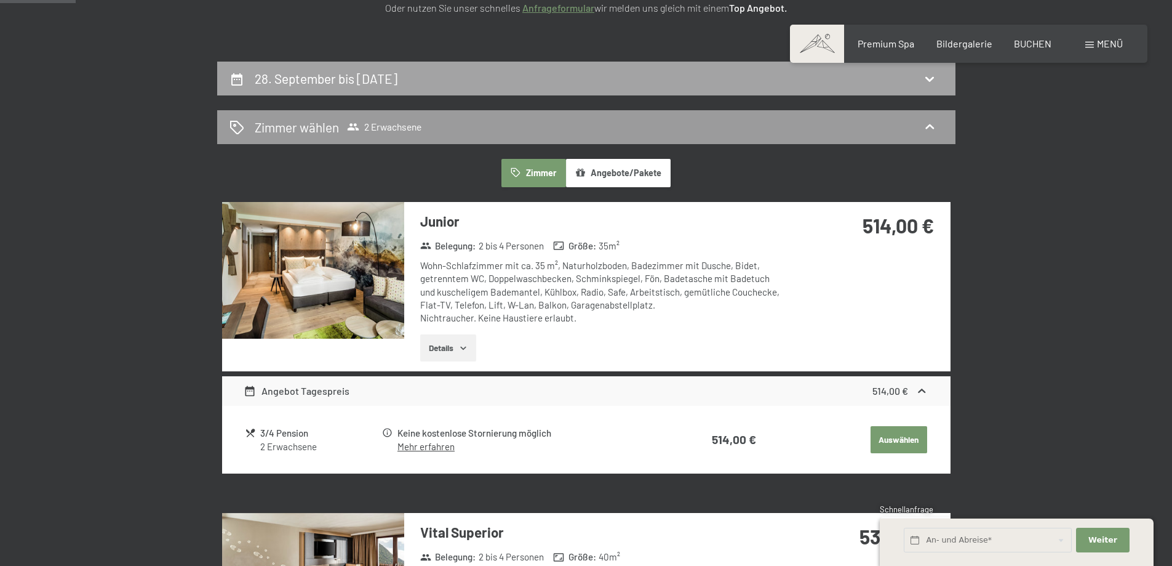
click at [478, 81] on div "28. September bis 29. September 2025" at bounding box center [587, 79] width 714 height 18
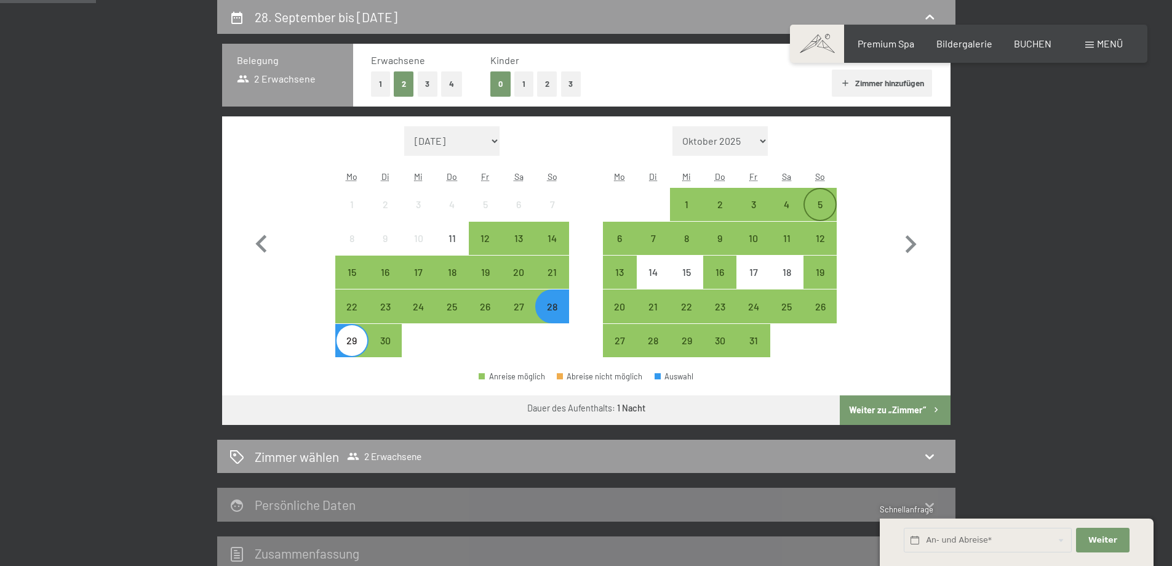
click at [820, 211] on div "5" at bounding box center [820, 214] width 31 height 31
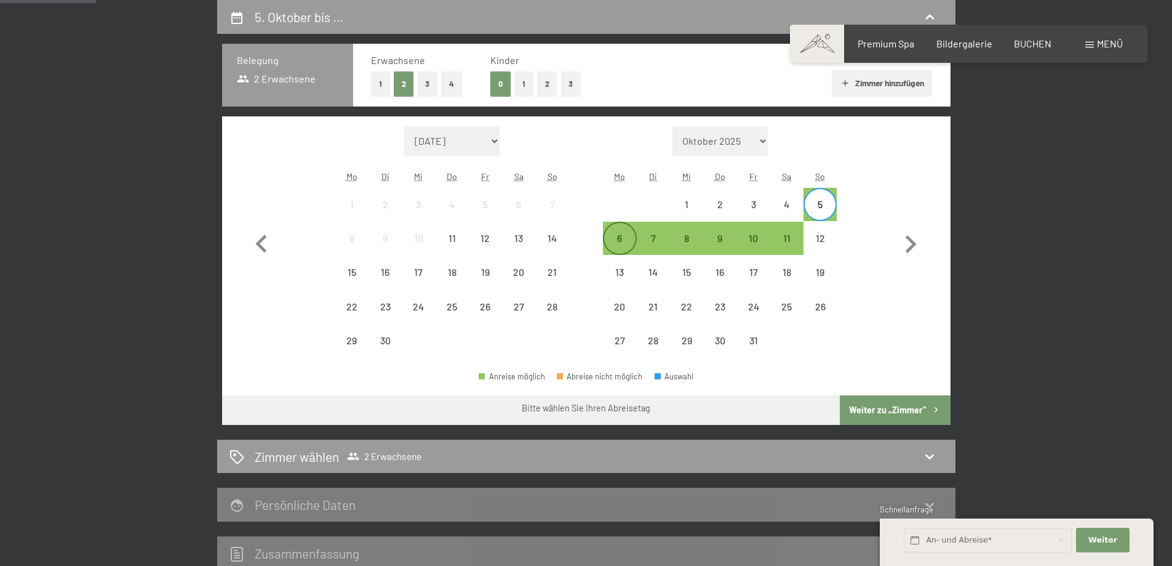
click at [618, 236] on div "6" at bounding box center [619, 248] width 31 height 31
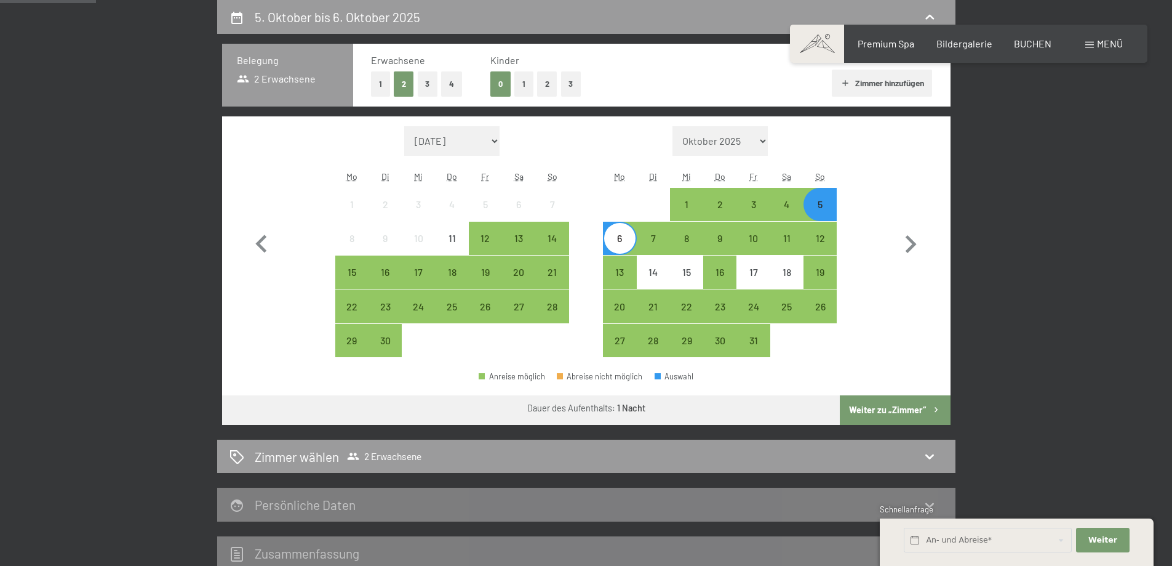
click at [877, 401] on button "Weiter zu „Zimmer“" at bounding box center [895, 410] width 110 height 30
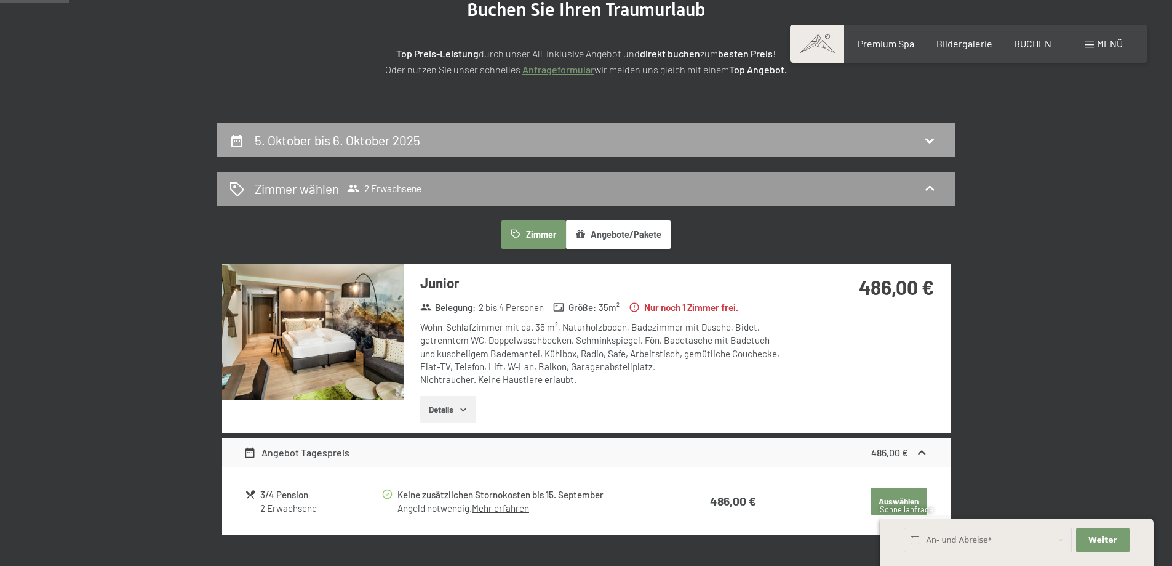
click at [474, 140] on div "5. Oktober bis 6. Oktober 2025" at bounding box center [587, 140] width 714 height 18
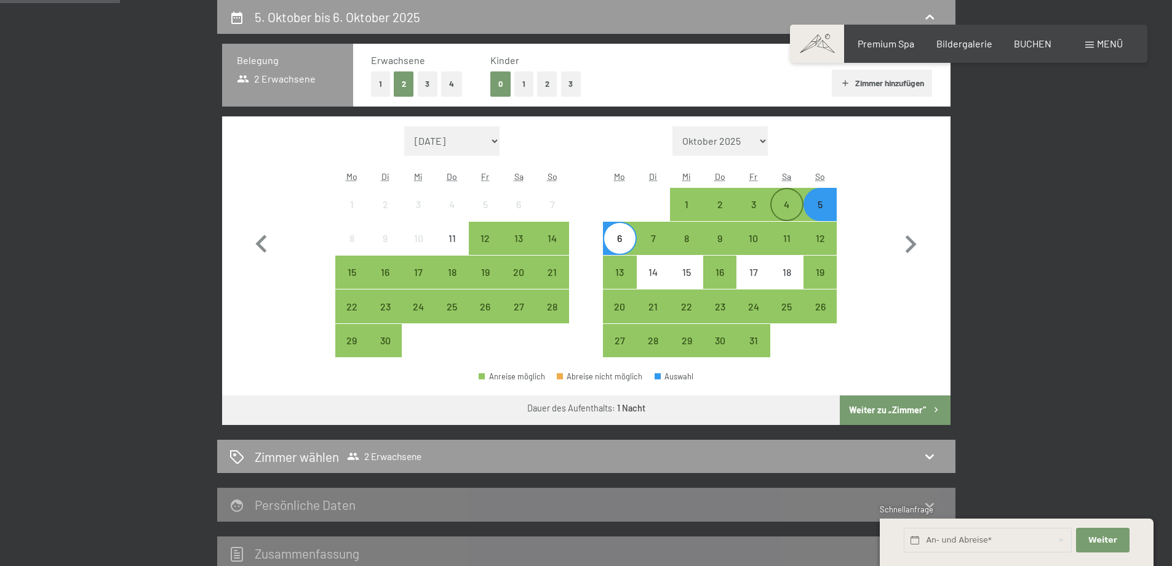
click at [794, 206] on div "4" at bounding box center [787, 214] width 31 height 31
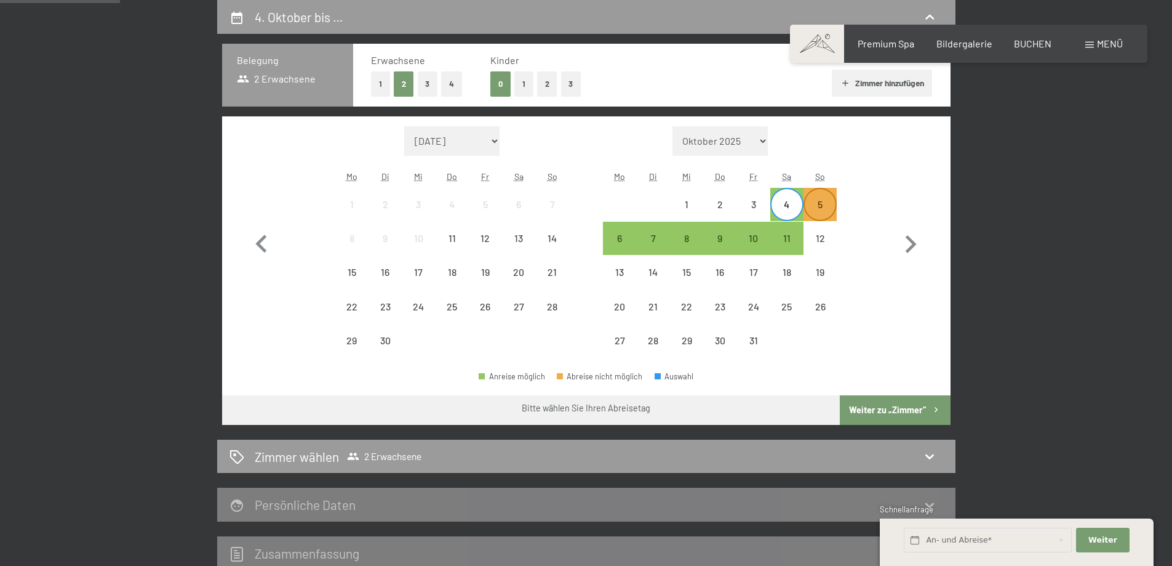
click at [818, 210] on div "5" at bounding box center [820, 214] width 31 height 31
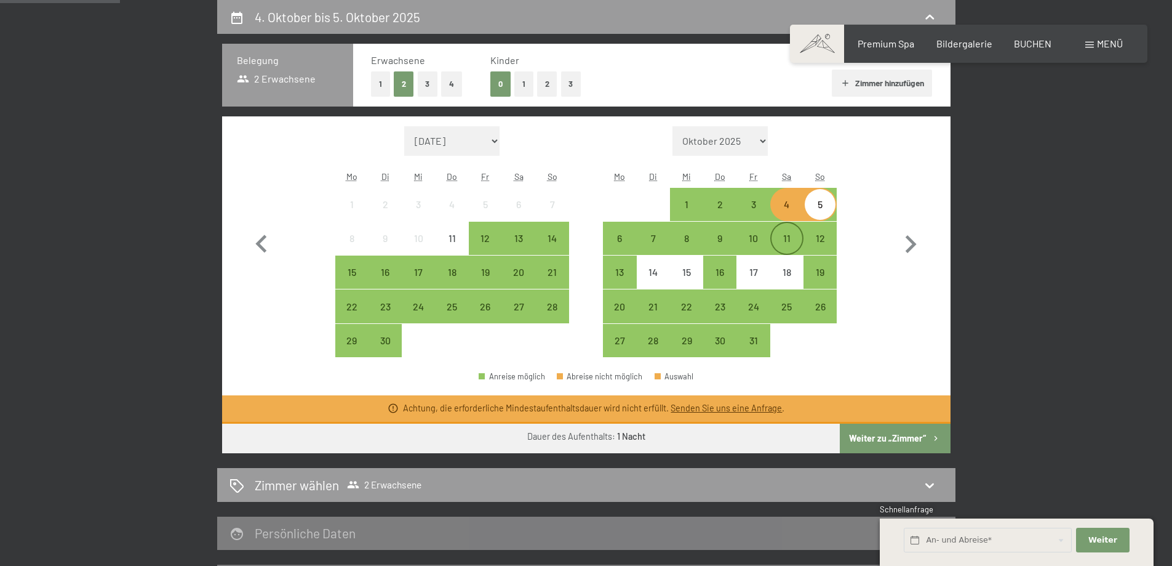
click at [796, 238] on div "11" at bounding box center [787, 248] width 31 height 31
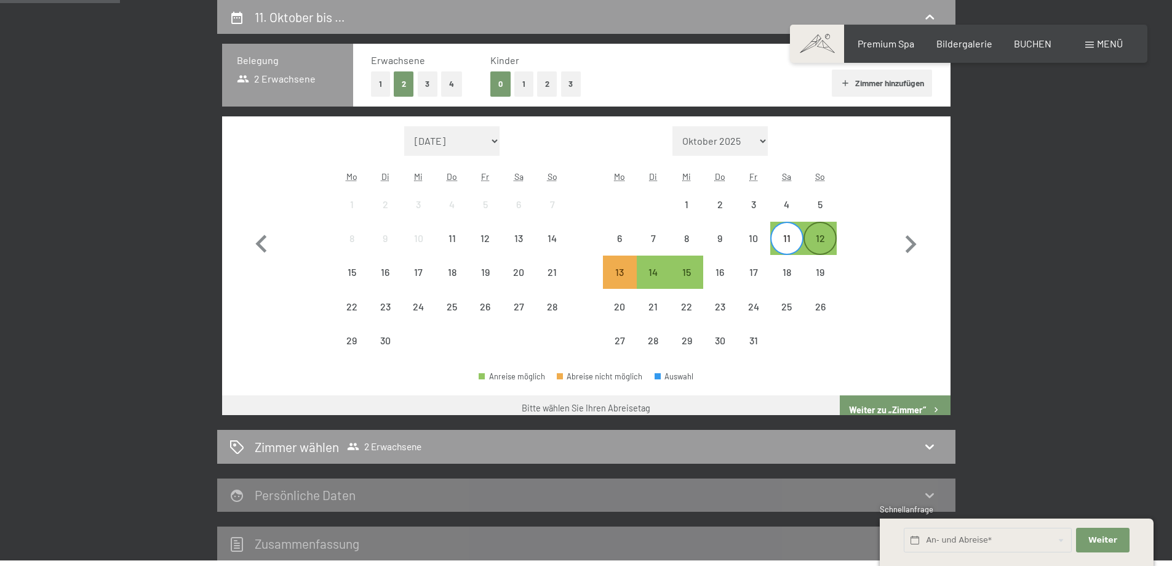
click at [820, 238] on div "12" at bounding box center [820, 248] width 31 height 31
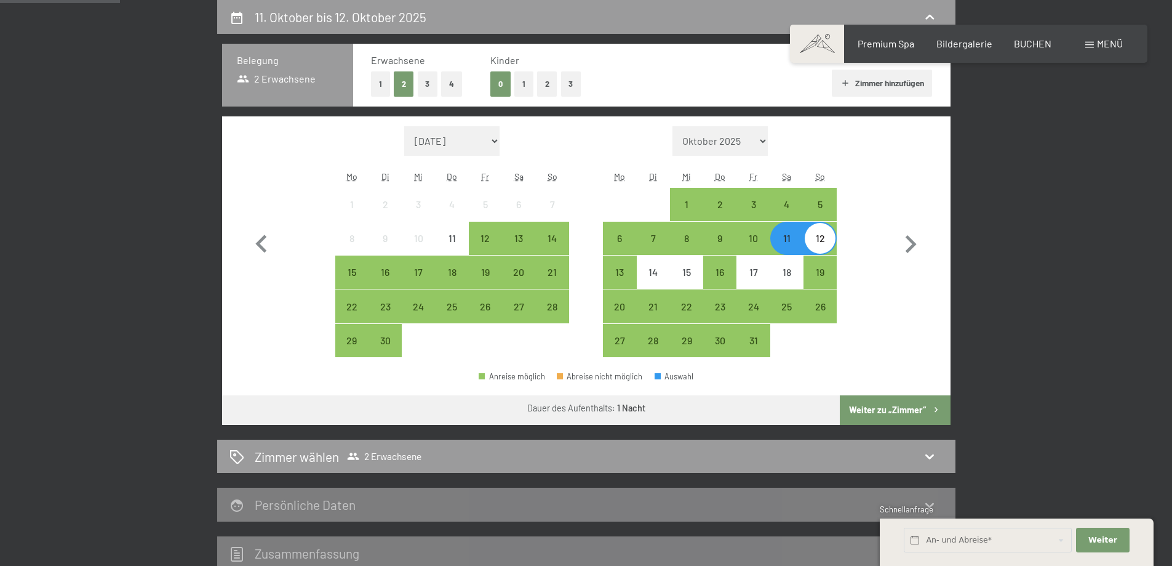
click at [904, 412] on button "Weiter zu „Zimmer“" at bounding box center [895, 410] width 110 height 30
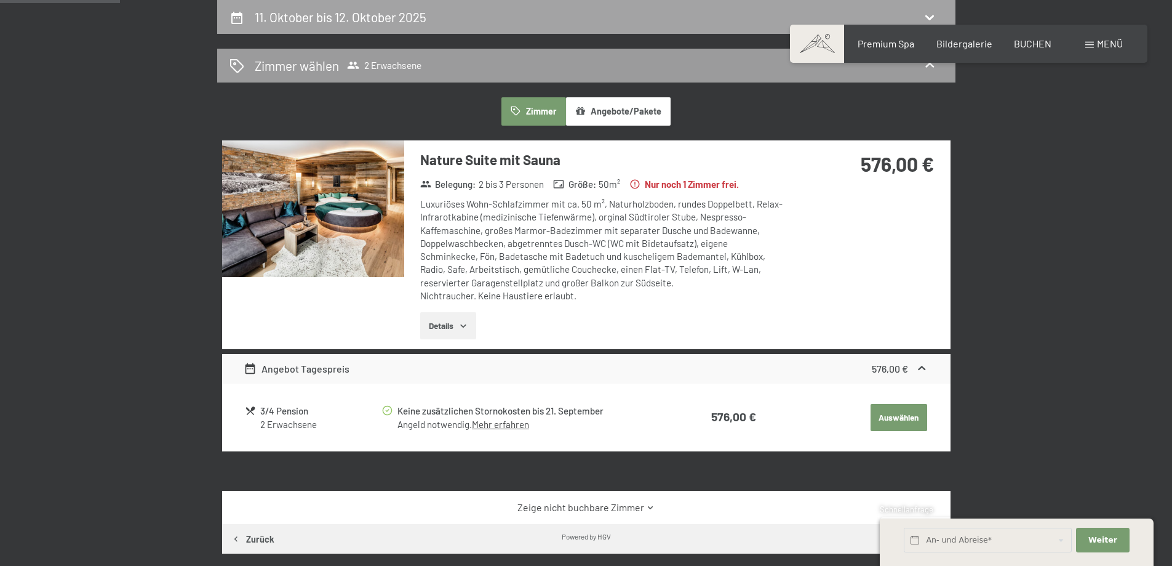
click at [418, 24] on h2 "11. Oktober bis 12. Oktober 2025" at bounding box center [341, 16] width 172 height 15
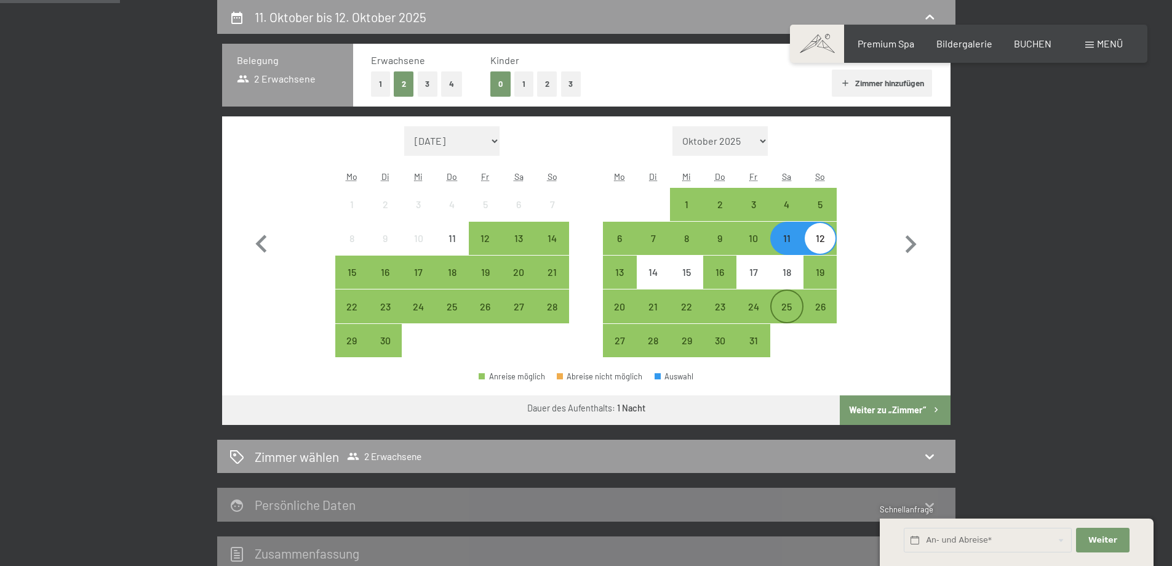
click at [785, 302] on div "25" at bounding box center [787, 317] width 31 height 31
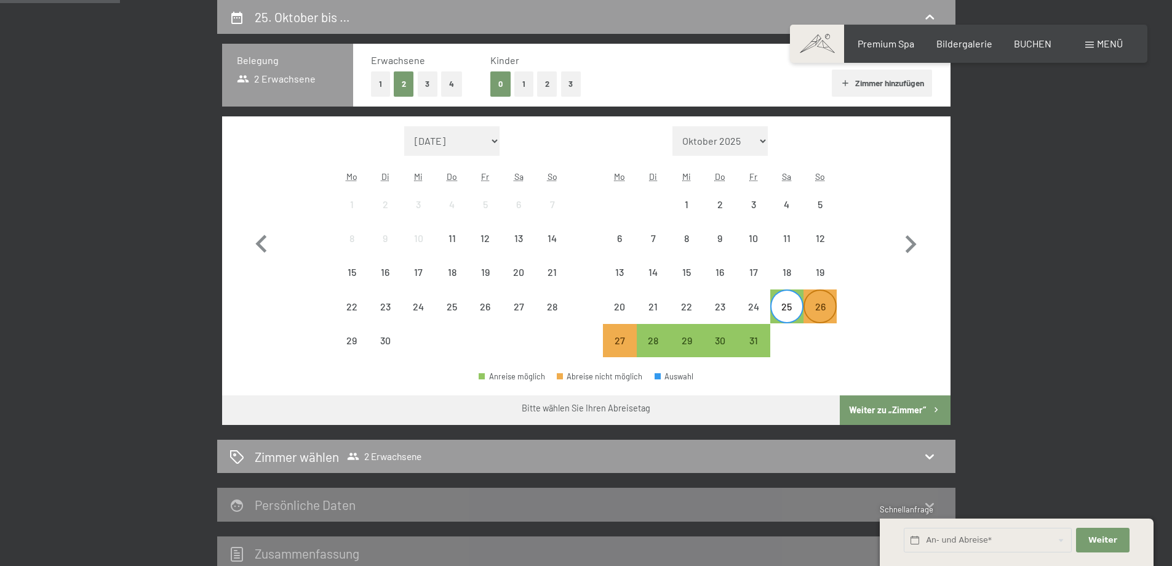
click at [818, 303] on div "26" at bounding box center [820, 317] width 31 height 31
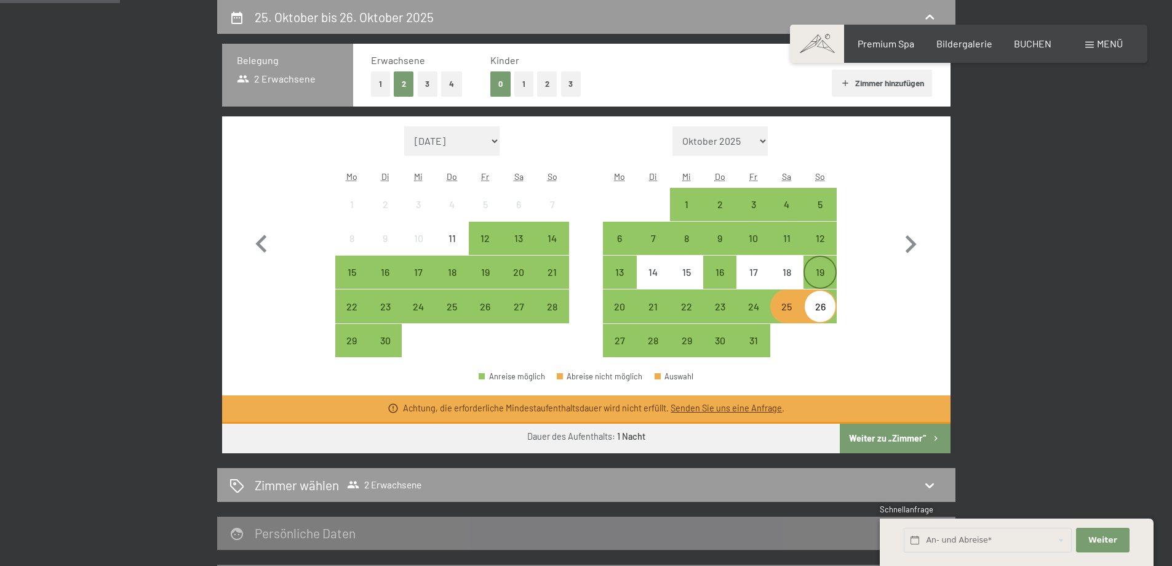
click at [824, 284] on div "19" at bounding box center [820, 282] width 31 height 31
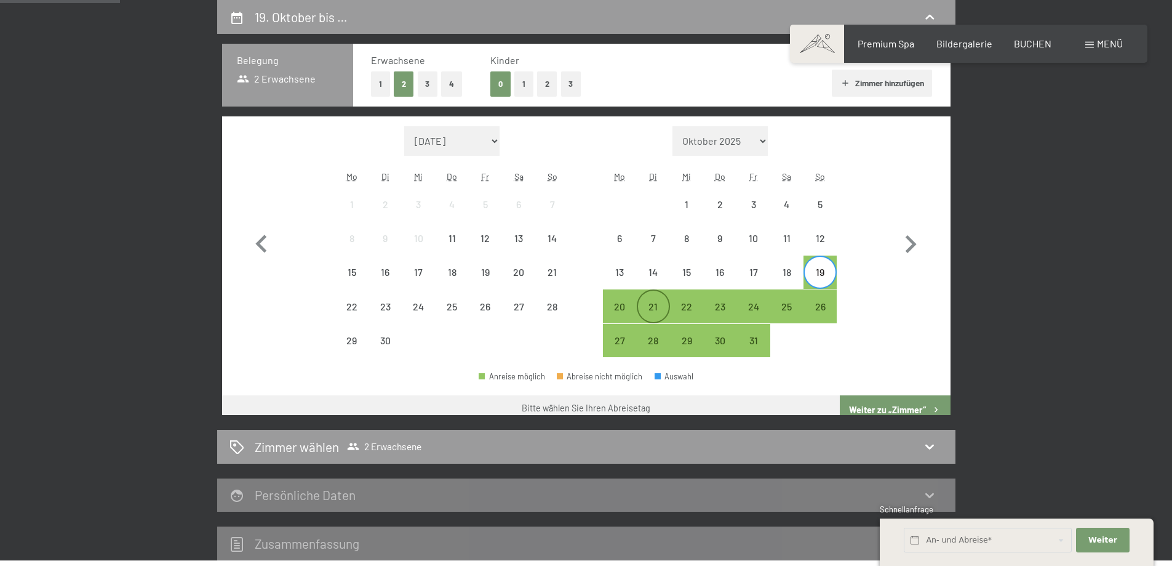
click at [641, 309] on div "21" at bounding box center [653, 317] width 31 height 31
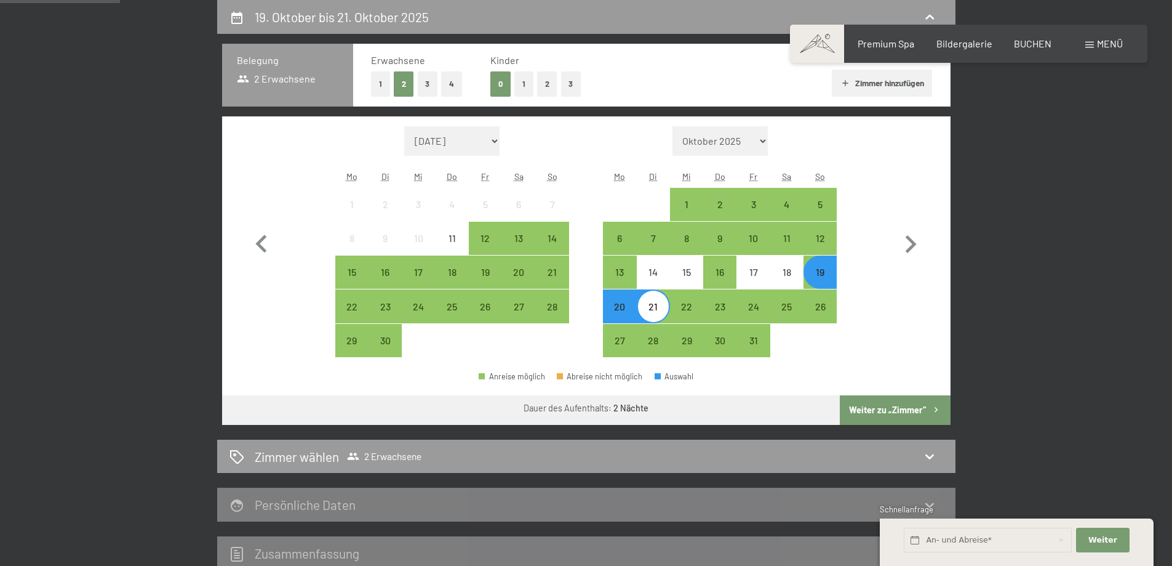
click at [807, 280] on div "19" at bounding box center [820, 282] width 31 height 31
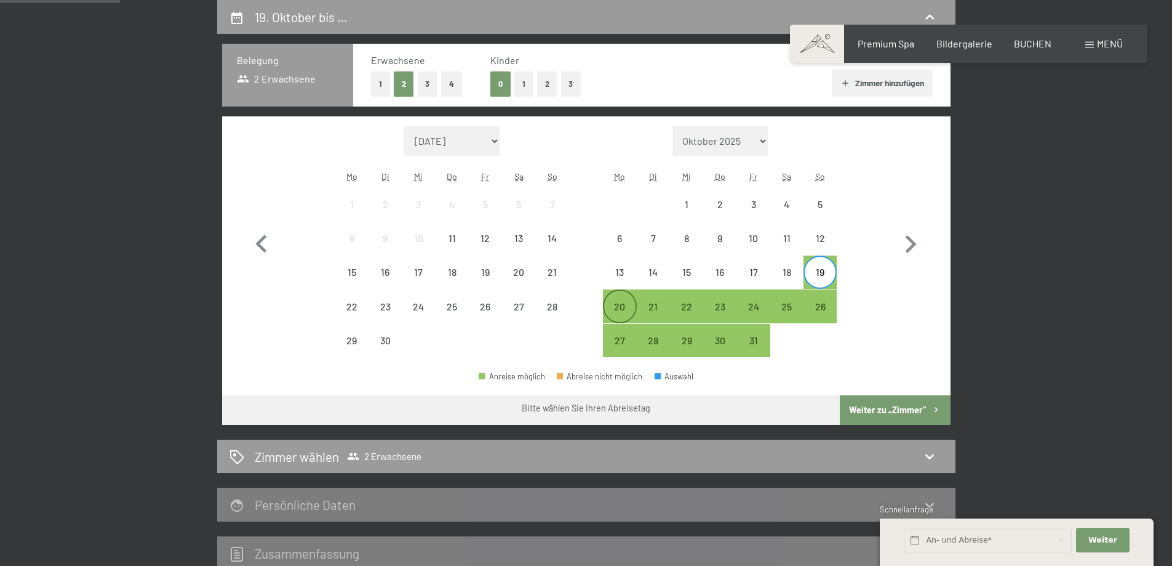
click at [614, 311] on div "20" at bounding box center [619, 317] width 31 height 31
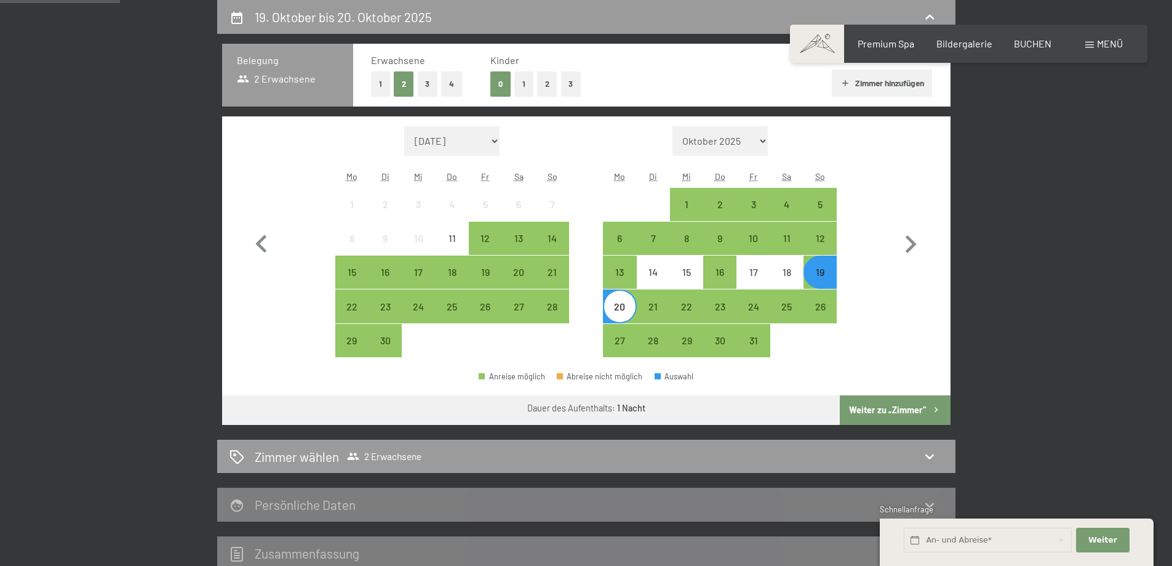
click at [901, 415] on button "Weiter zu „Zimmer“" at bounding box center [895, 410] width 110 height 30
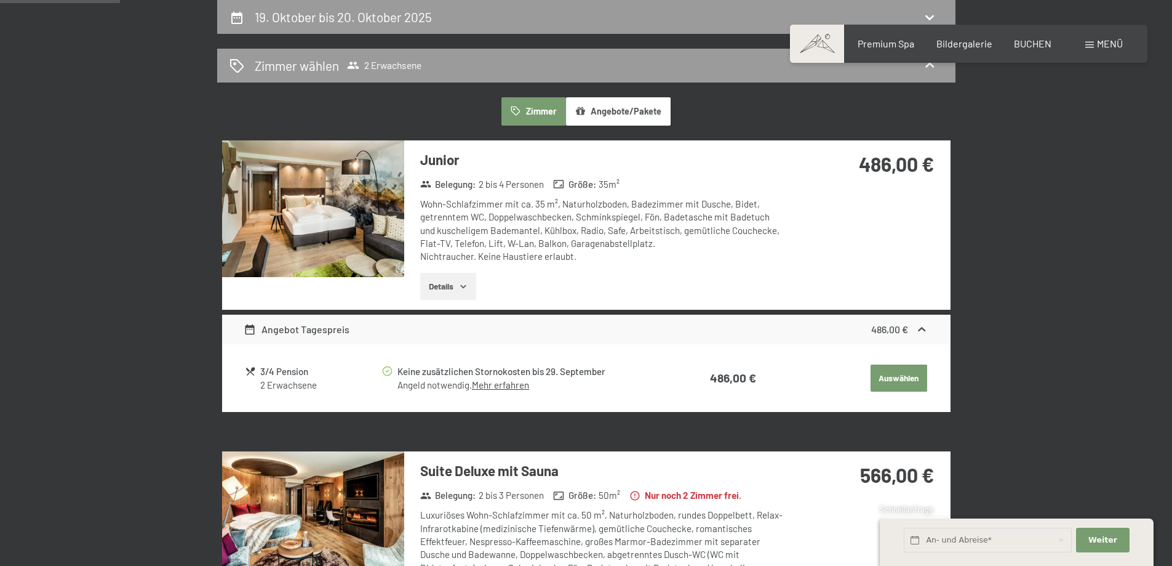
scroll to position [170, 0]
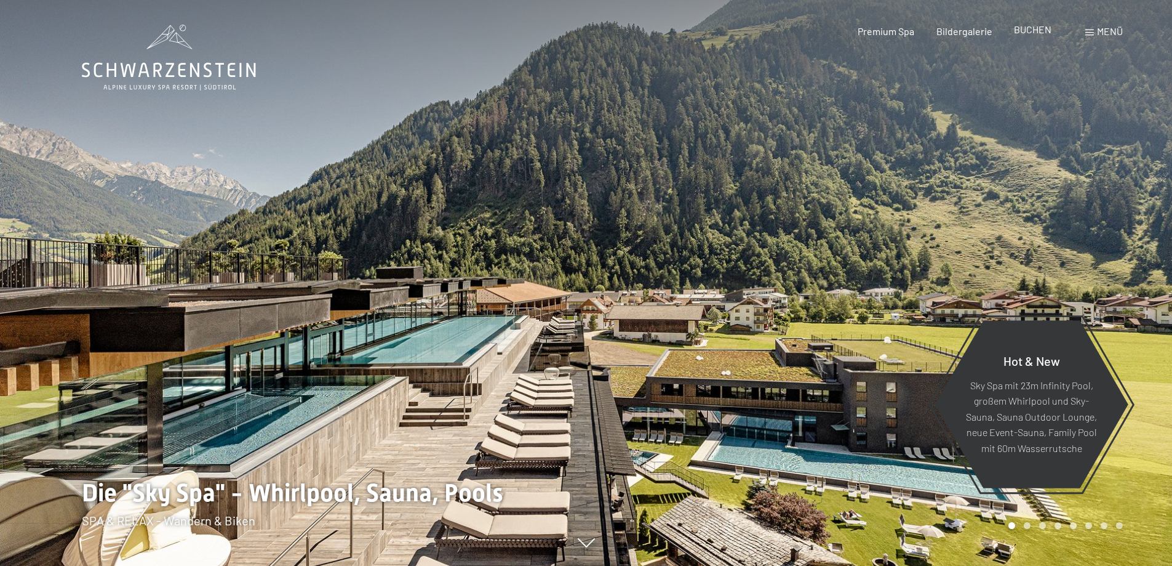
drag, startPoint x: 0, startPoint y: 0, endPoint x: 1046, endPoint y: 31, distance: 1046.6
click at [1046, 31] on span "BUCHEN" at bounding box center [1033, 29] width 38 height 12
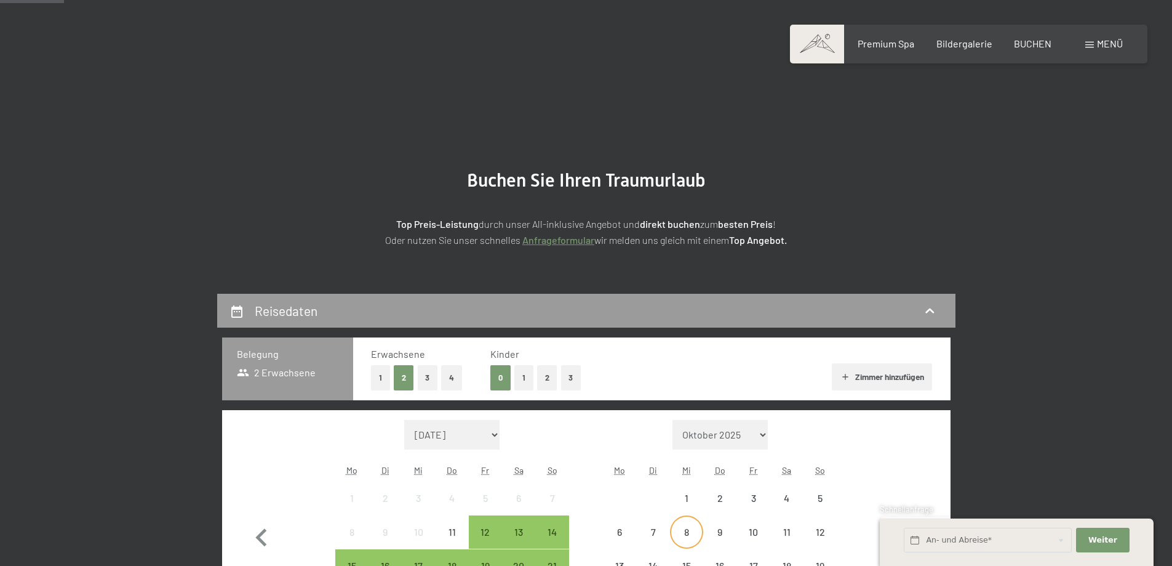
scroll to position [185, 0]
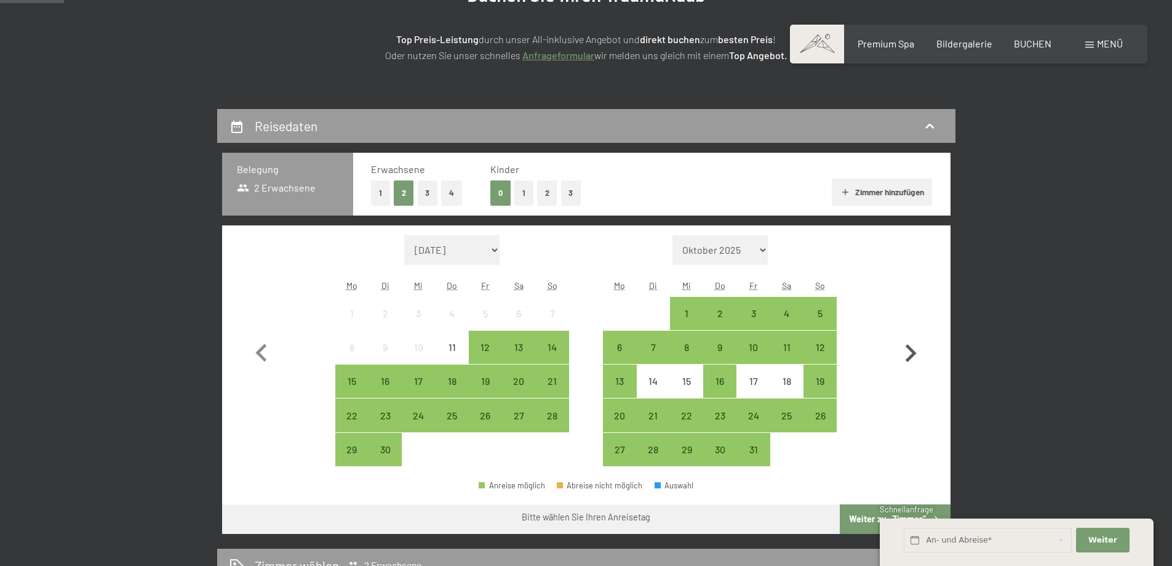
click at [907, 359] on icon "button" at bounding box center [911, 353] width 11 height 18
select select "[DATE]"
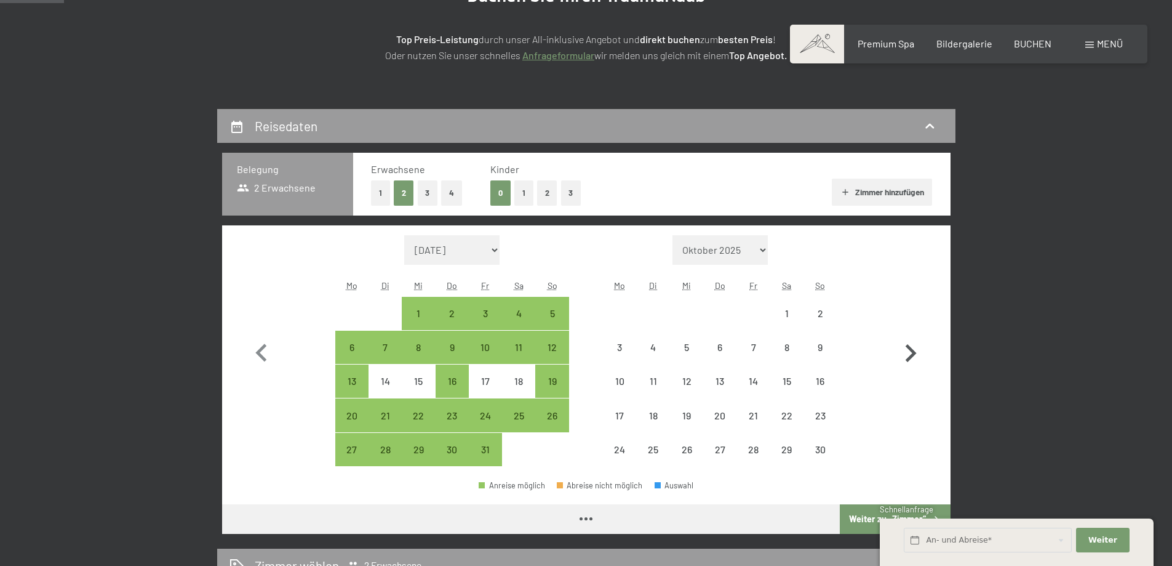
click at [907, 359] on icon "button" at bounding box center [911, 353] width 11 height 18
select select "[DATE]"
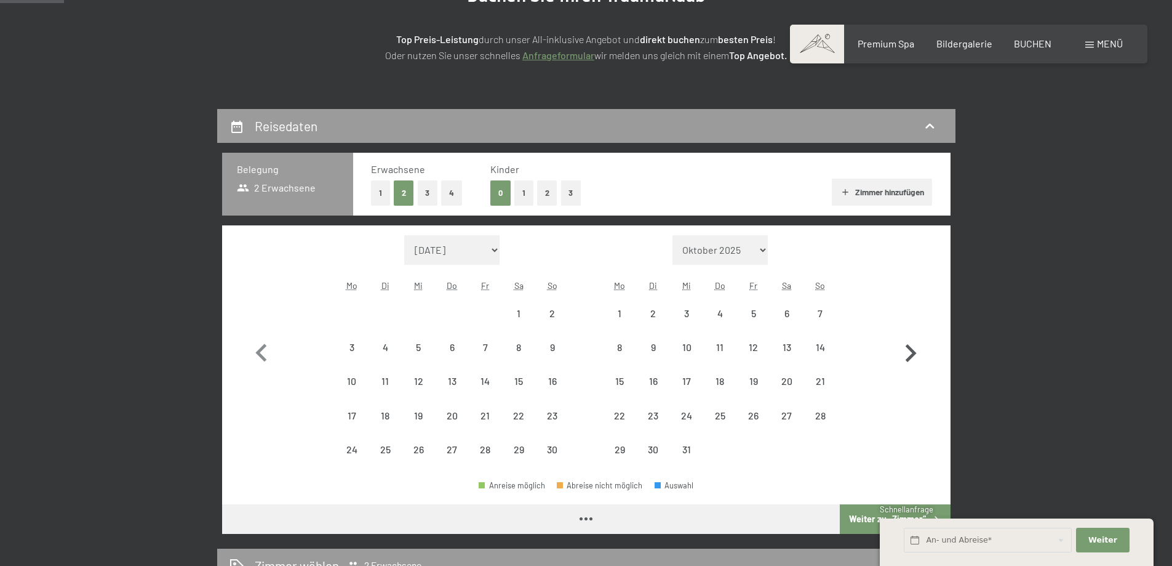
click at [907, 359] on icon "button" at bounding box center [911, 353] width 11 height 18
select select "[DATE]"
click at [907, 359] on icon "button" at bounding box center [911, 353] width 11 height 18
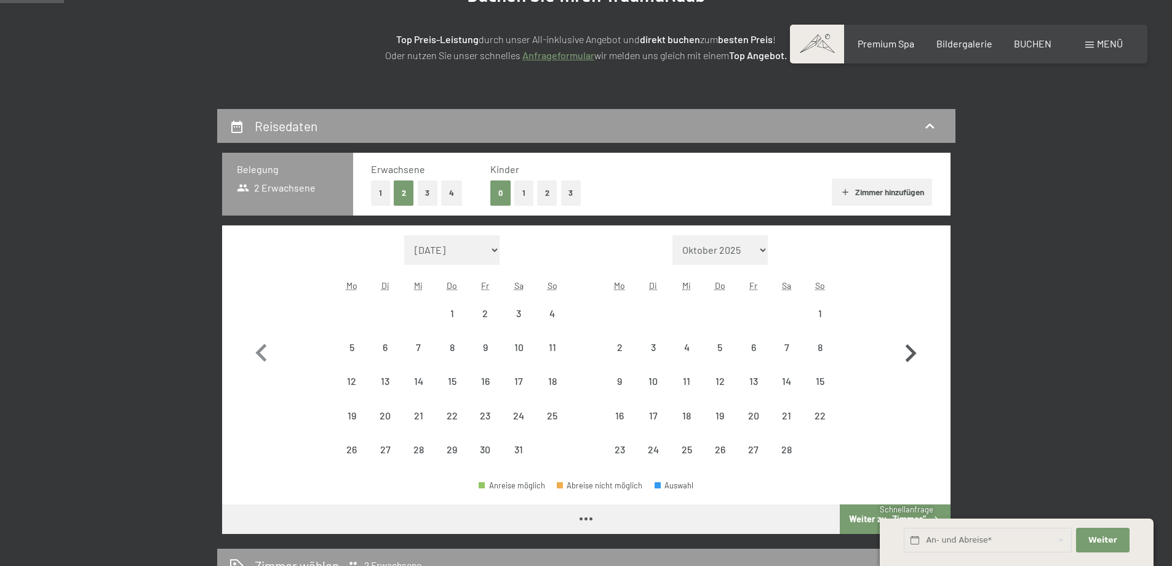
select select "[DATE]"
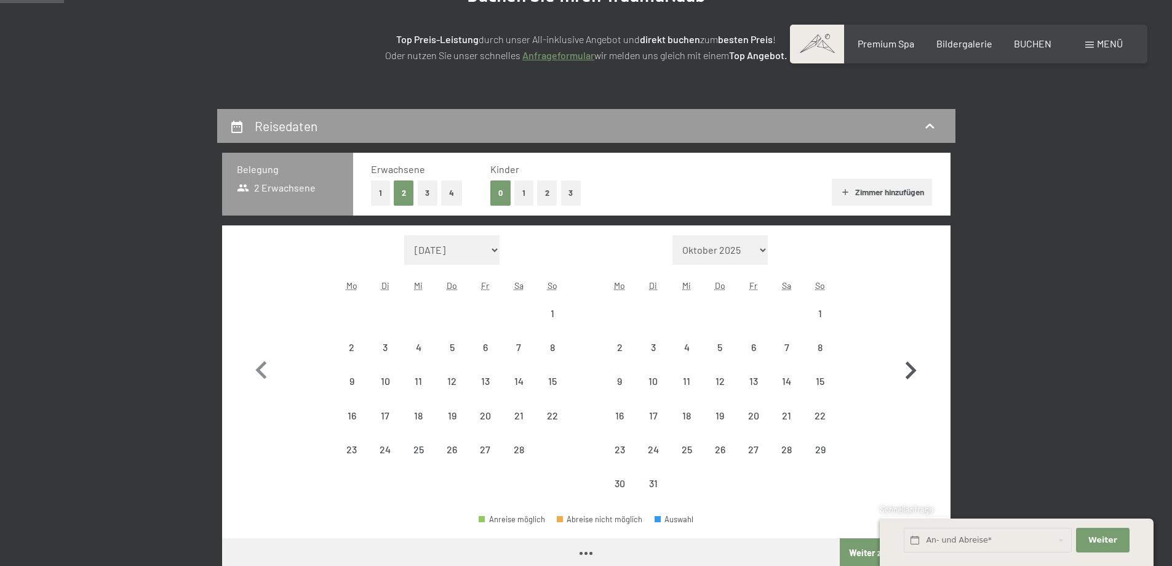
click at [907, 359] on icon "button" at bounding box center [911, 371] width 36 height 36
select select "[DATE]"
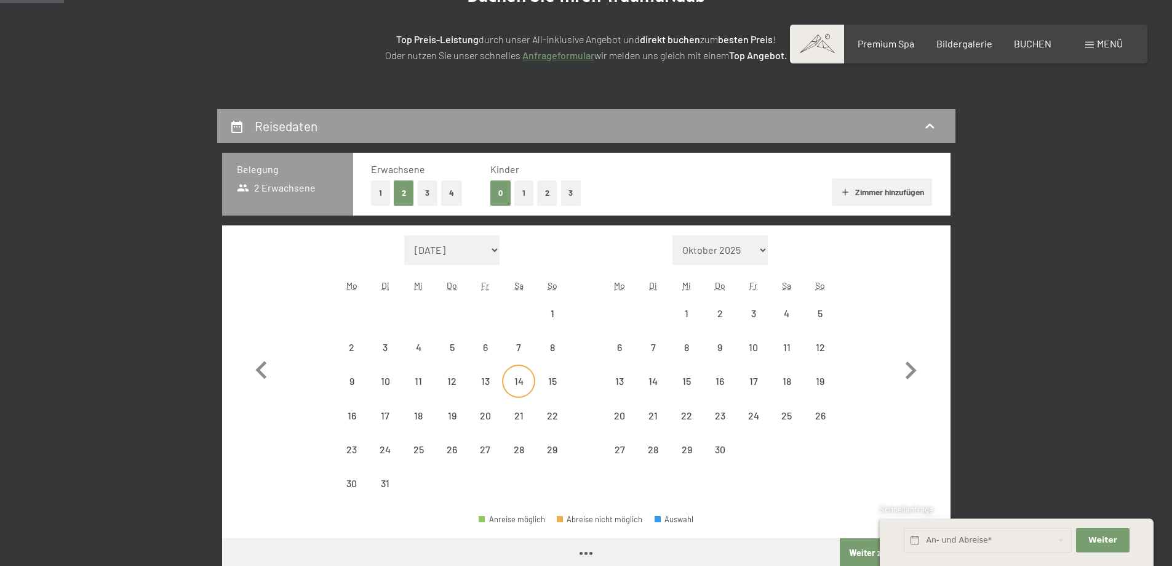
select select "[DATE]"
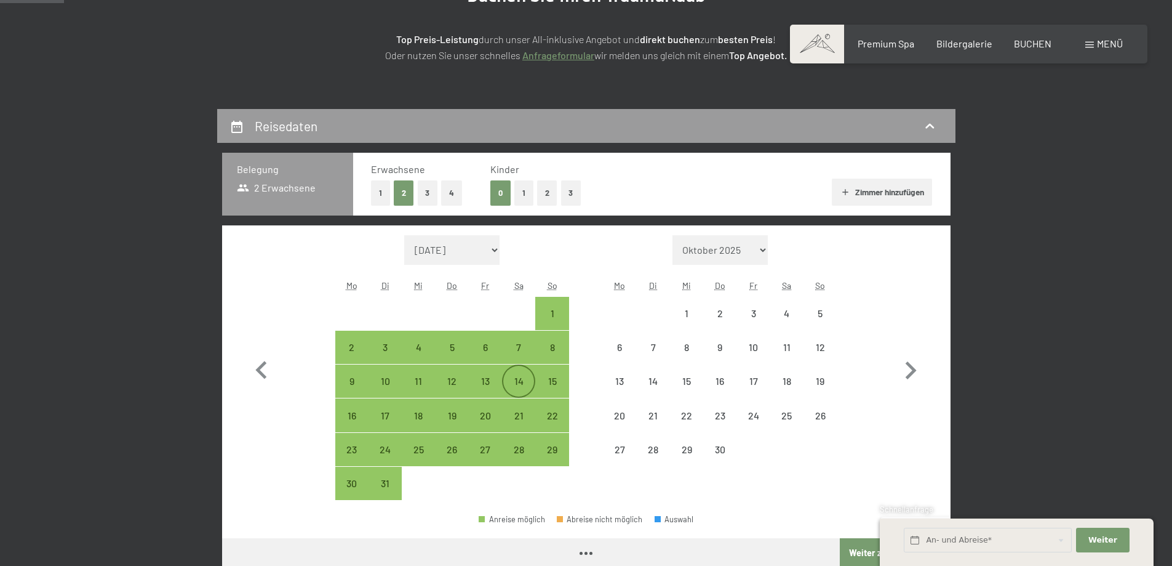
select select "[DATE]"
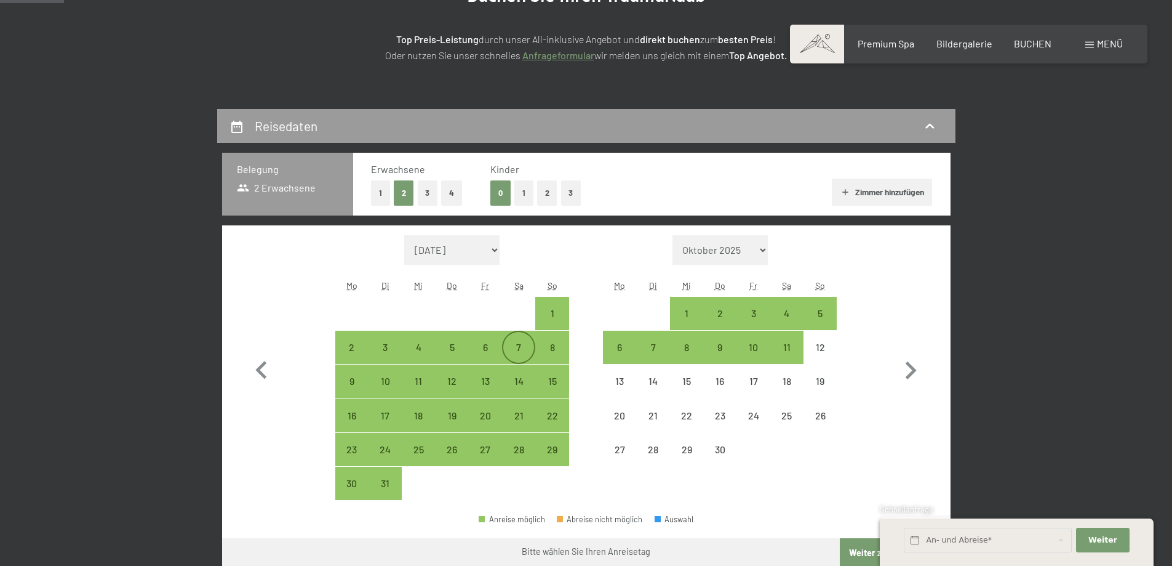
click at [513, 351] on div "7" at bounding box center [518, 357] width 31 height 31
select select "[DATE]"
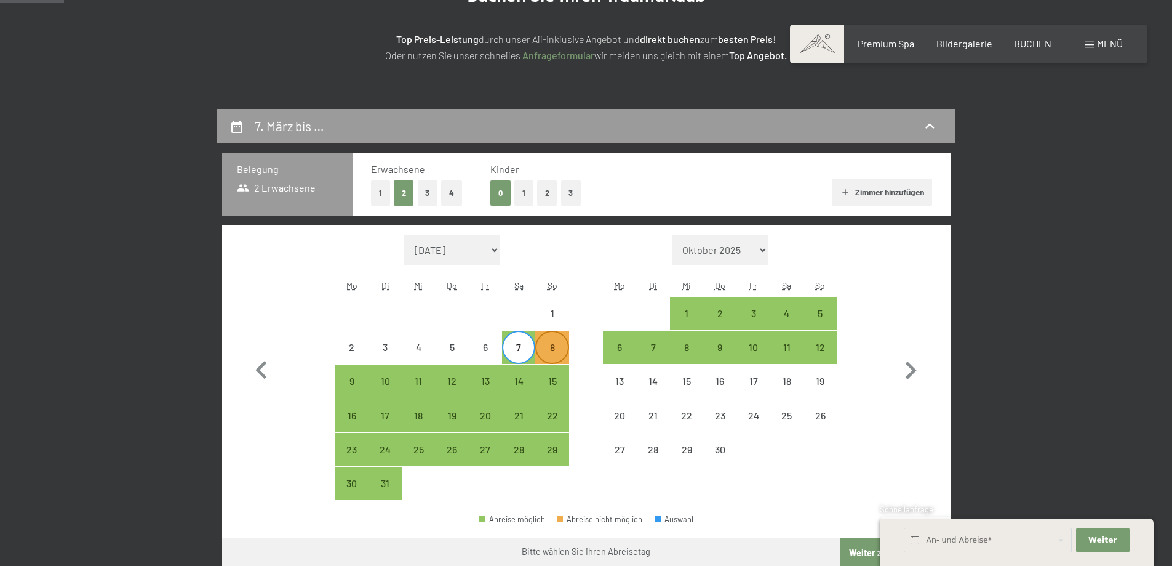
click at [549, 356] on div "8" at bounding box center [552, 357] width 31 height 31
select select "[DATE]"
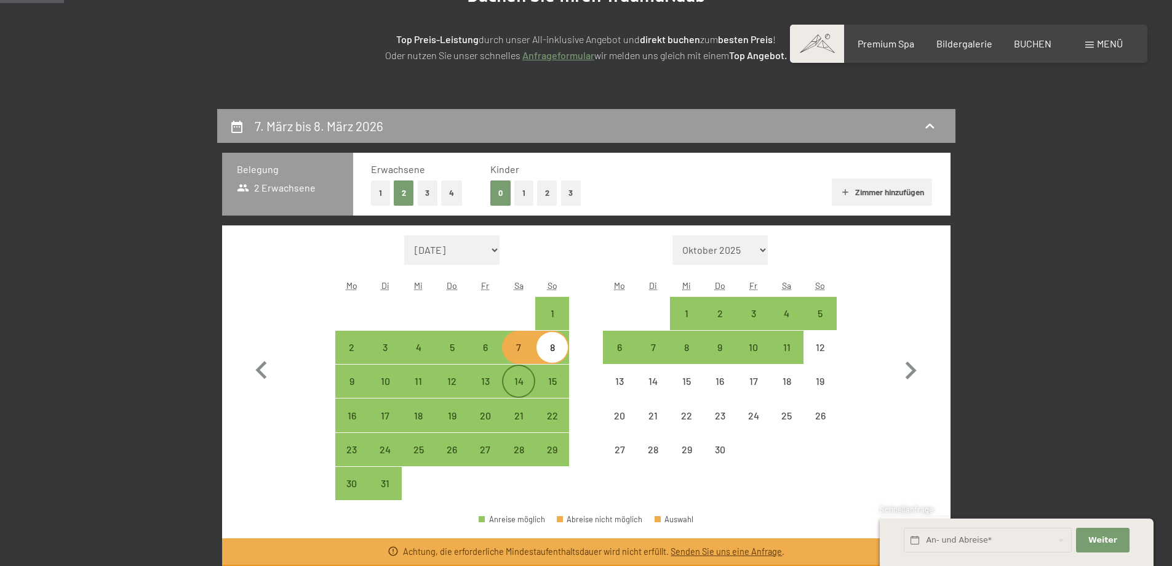
click at [521, 389] on div "14" at bounding box center [518, 391] width 31 height 31
select select "[DATE]"
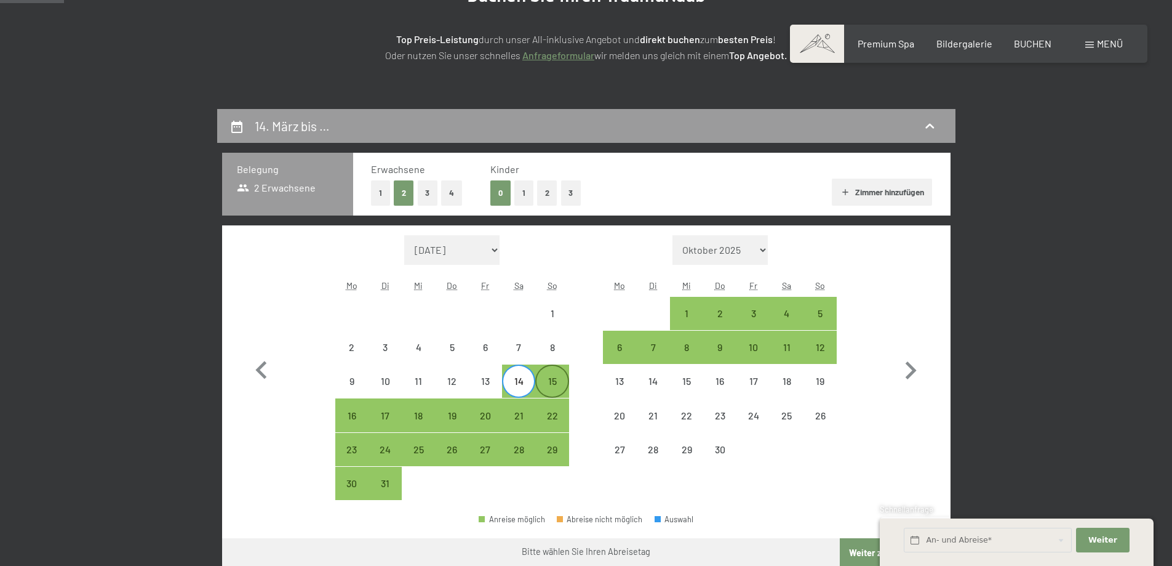
click at [548, 389] on div "15" at bounding box center [552, 391] width 31 height 31
select select "[DATE]"
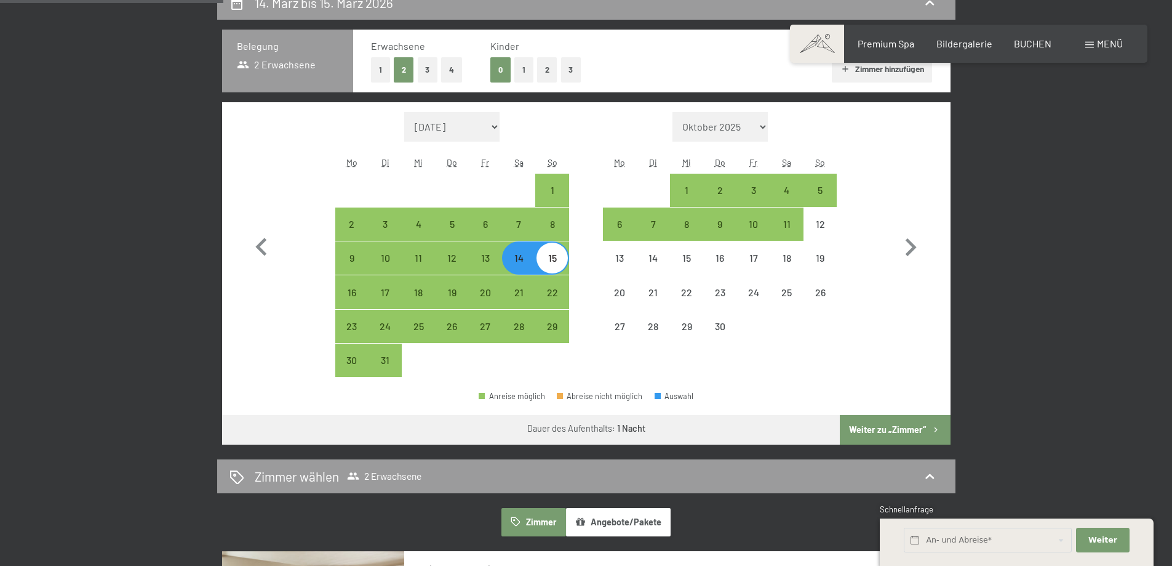
click at [902, 425] on button "Weiter zu „Zimmer“" at bounding box center [895, 430] width 110 height 30
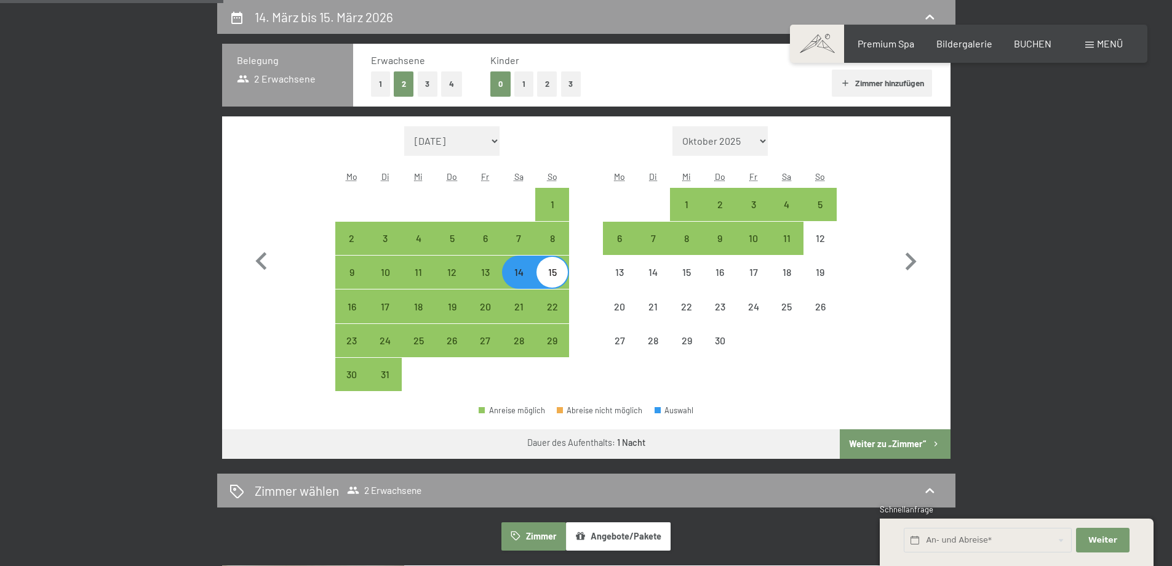
select select "[DATE]"
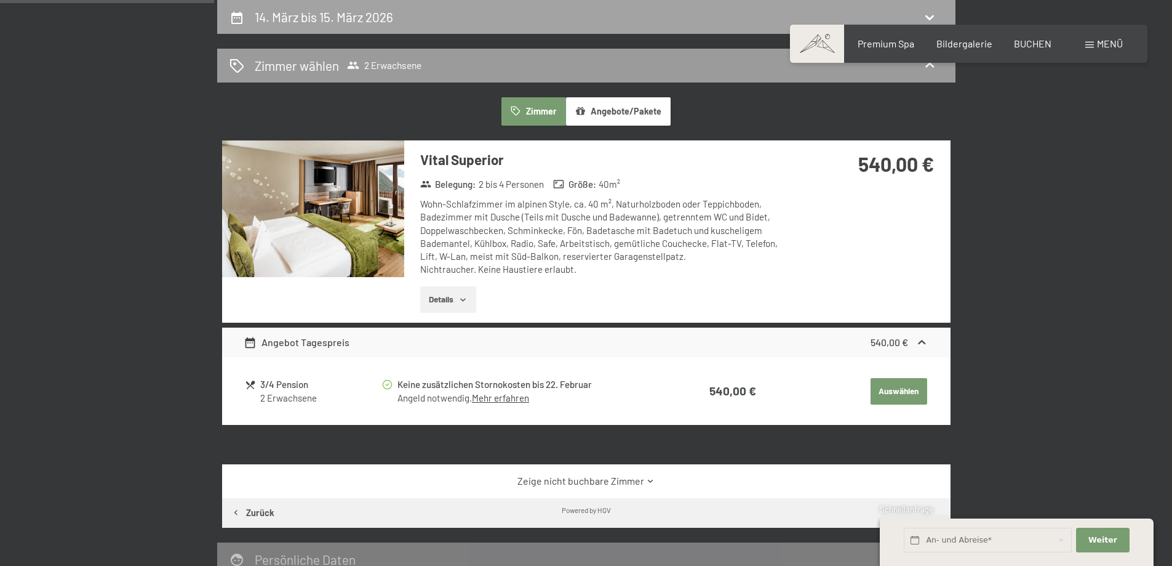
click at [426, 25] on div "14. März bis 15. März 2026" at bounding box center [587, 17] width 714 height 18
select select "[DATE]"
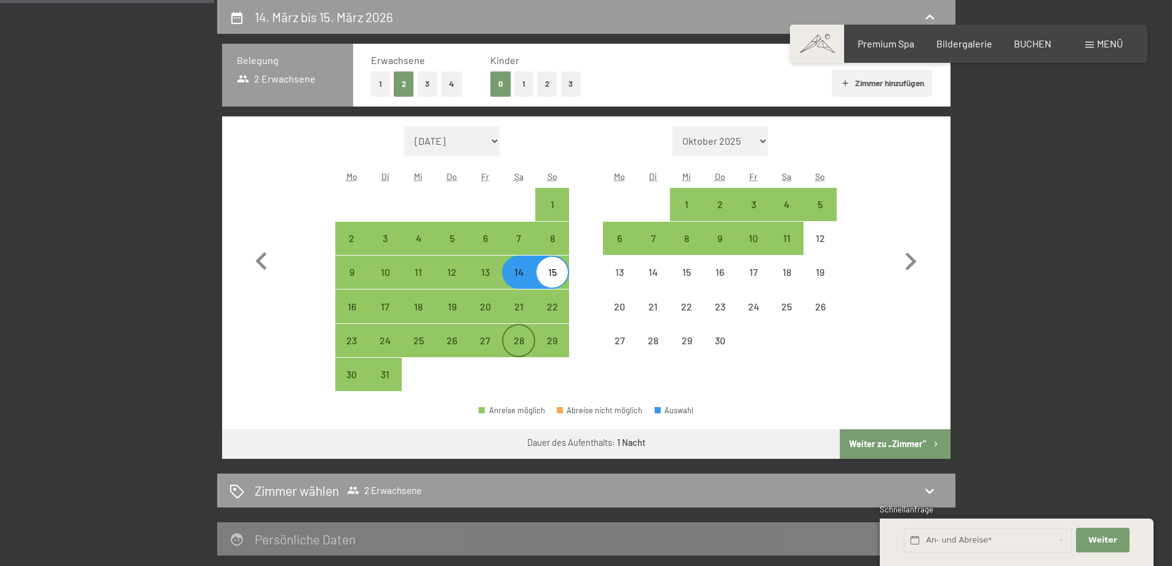
click at [521, 343] on div "28" at bounding box center [518, 350] width 31 height 31
select select "[DATE]"
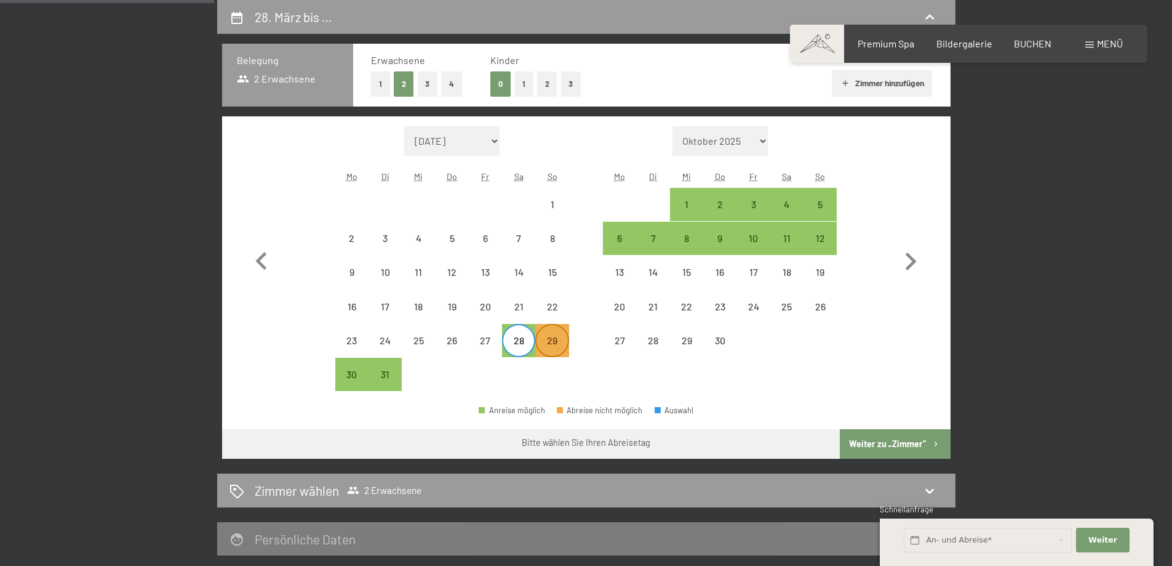
click at [552, 344] on div "29" at bounding box center [552, 350] width 31 height 31
select select "[DATE]"
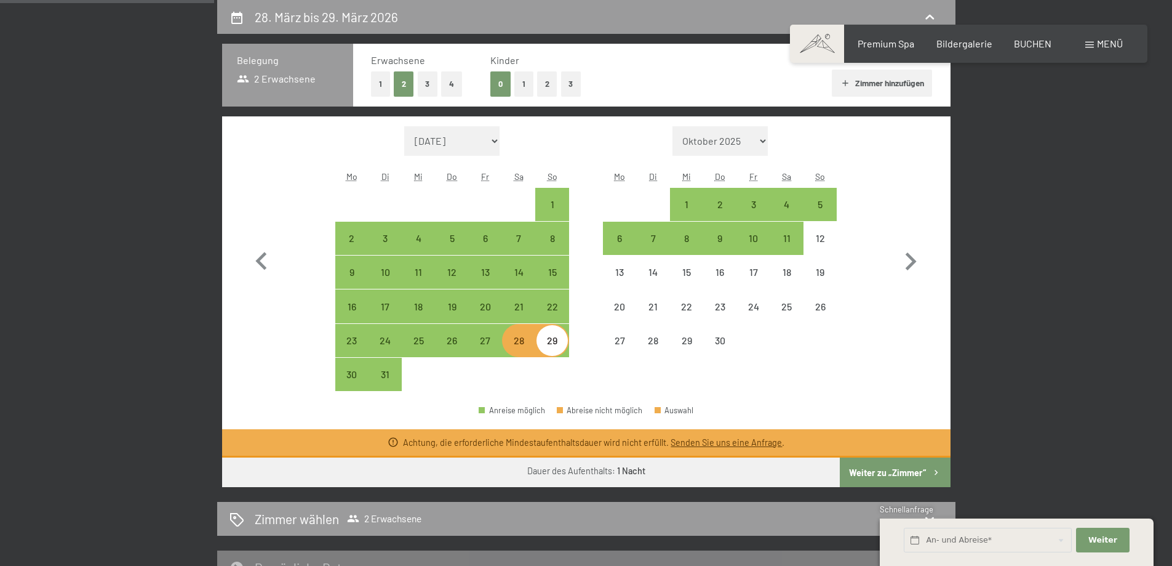
click at [527, 317] on span "Einwilligung Marketing*" at bounding box center [519, 319] width 102 height 12
click at [462, 317] on input "Einwilligung Marketing*" at bounding box center [456, 319] width 12 height 12
checkbox input "false"
click at [526, 305] on div "21" at bounding box center [518, 317] width 31 height 31
select select "[DATE]"
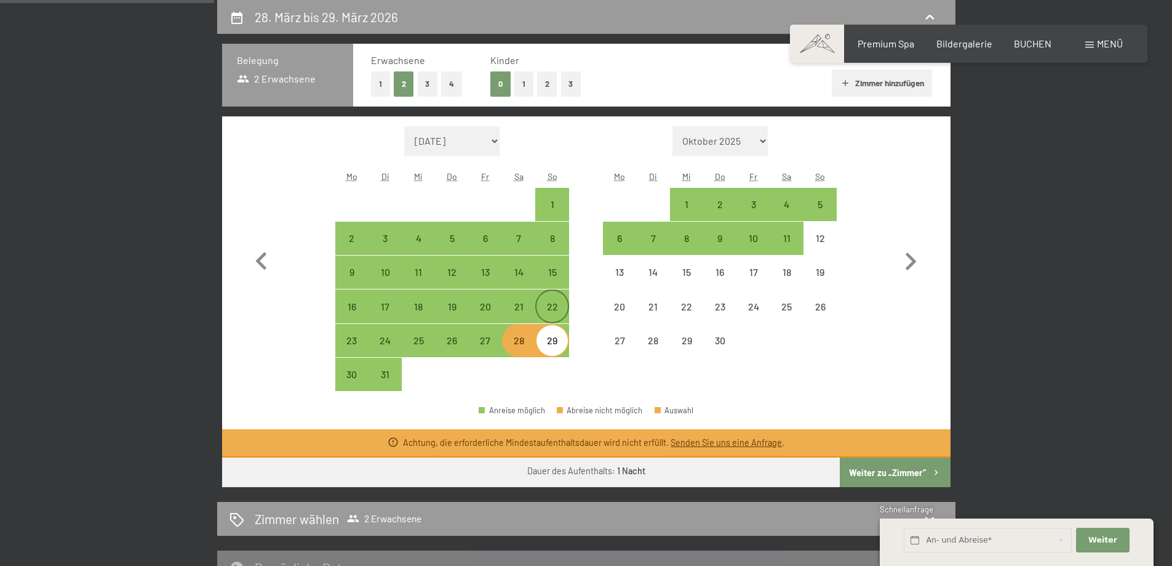
select select "[DATE]"
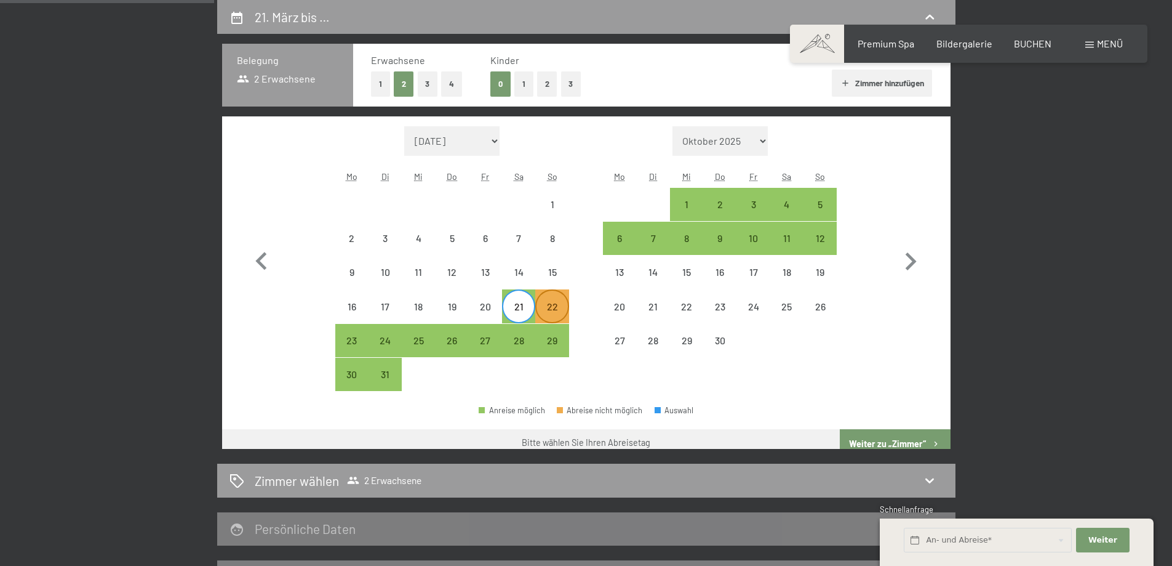
click at [547, 308] on div "22" at bounding box center [552, 317] width 31 height 31
select select "[DATE]"
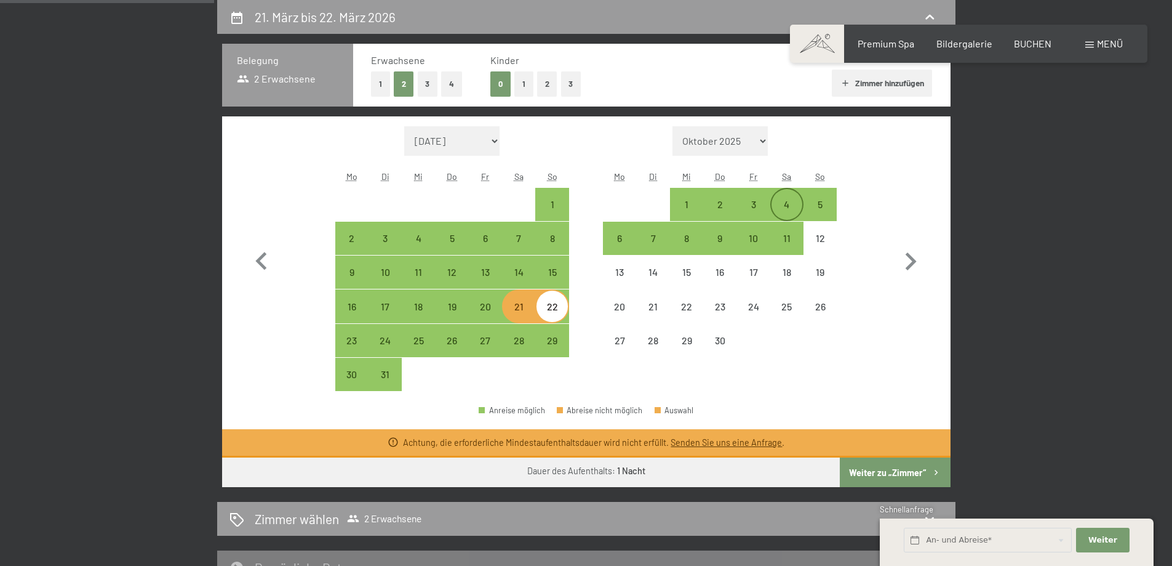
click at [796, 203] on div "4" at bounding box center [787, 214] width 31 height 31
select select "[DATE]"
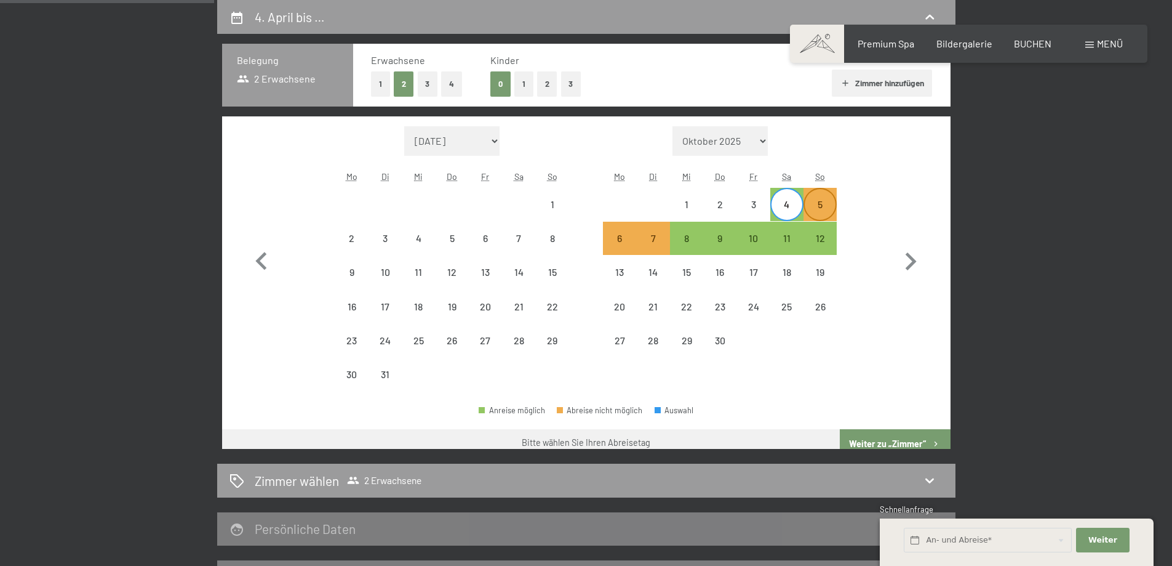
click at [818, 206] on div "5" at bounding box center [820, 214] width 31 height 31
select select "[DATE]"
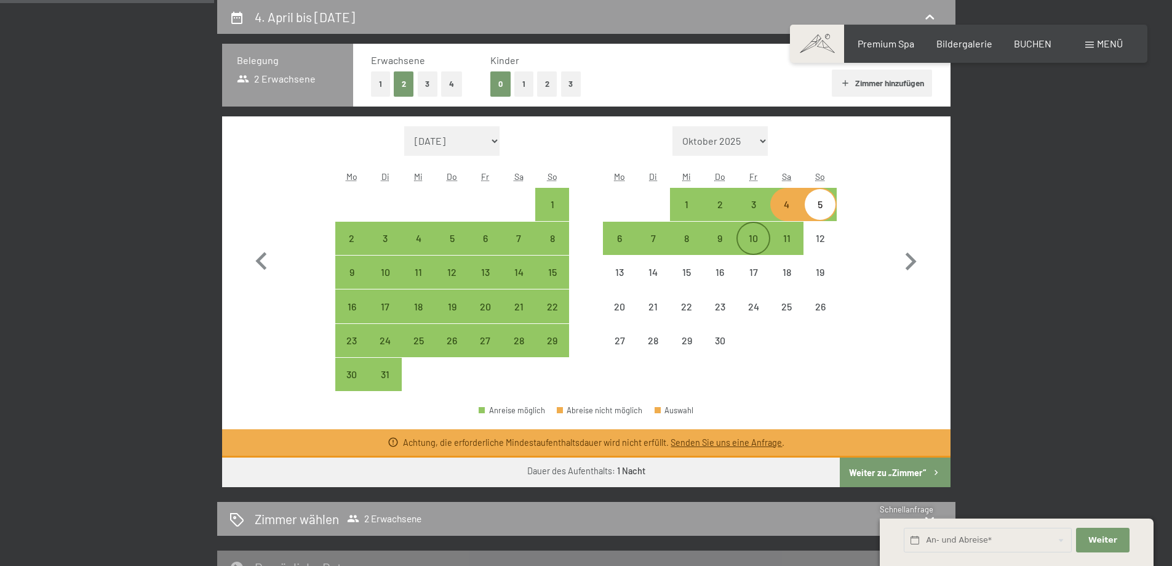
click at [762, 244] on div "10" at bounding box center [753, 248] width 31 height 31
select select "[DATE]"
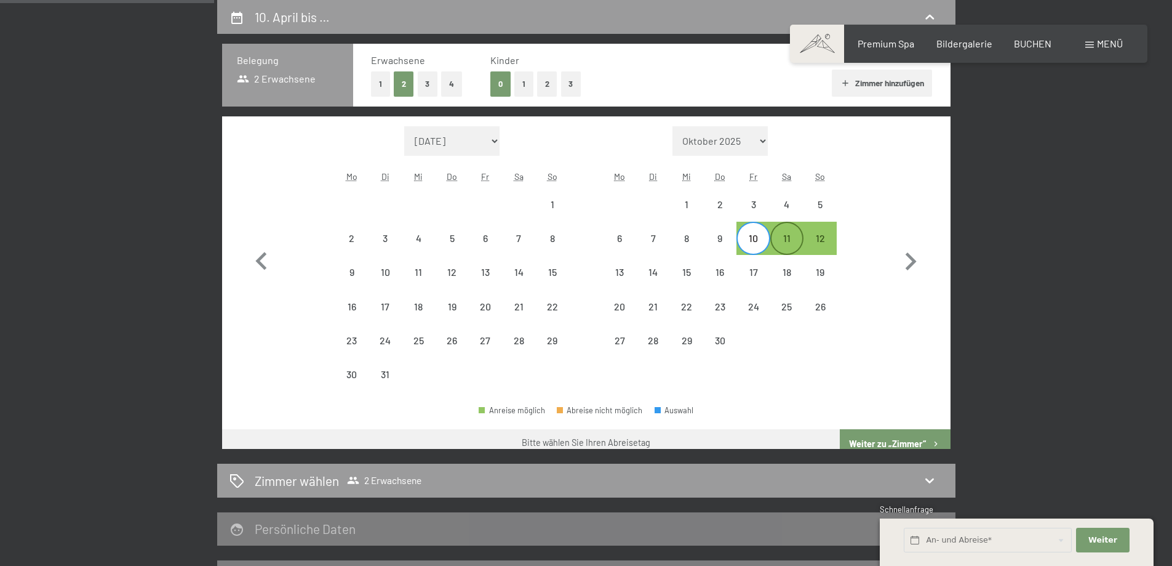
click at [784, 244] on div "11" at bounding box center [787, 248] width 31 height 31
select select "[DATE]"
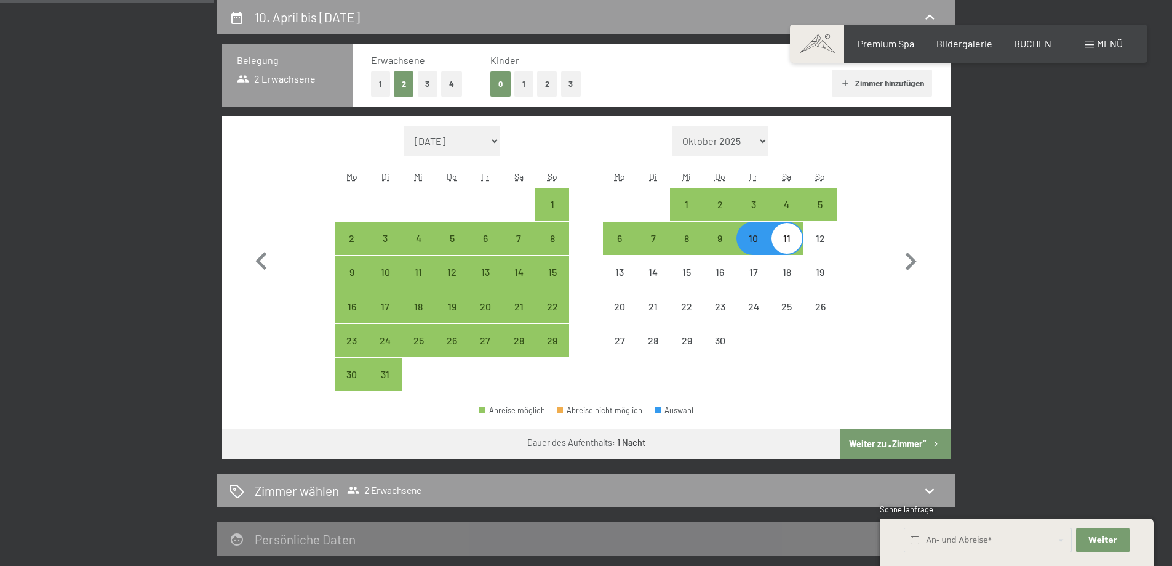
click at [847, 430] on button "Weiter zu „Zimmer“" at bounding box center [895, 444] width 110 height 30
select select "[DATE]"
